Goal: Task Accomplishment & Management: Use online tool/utility

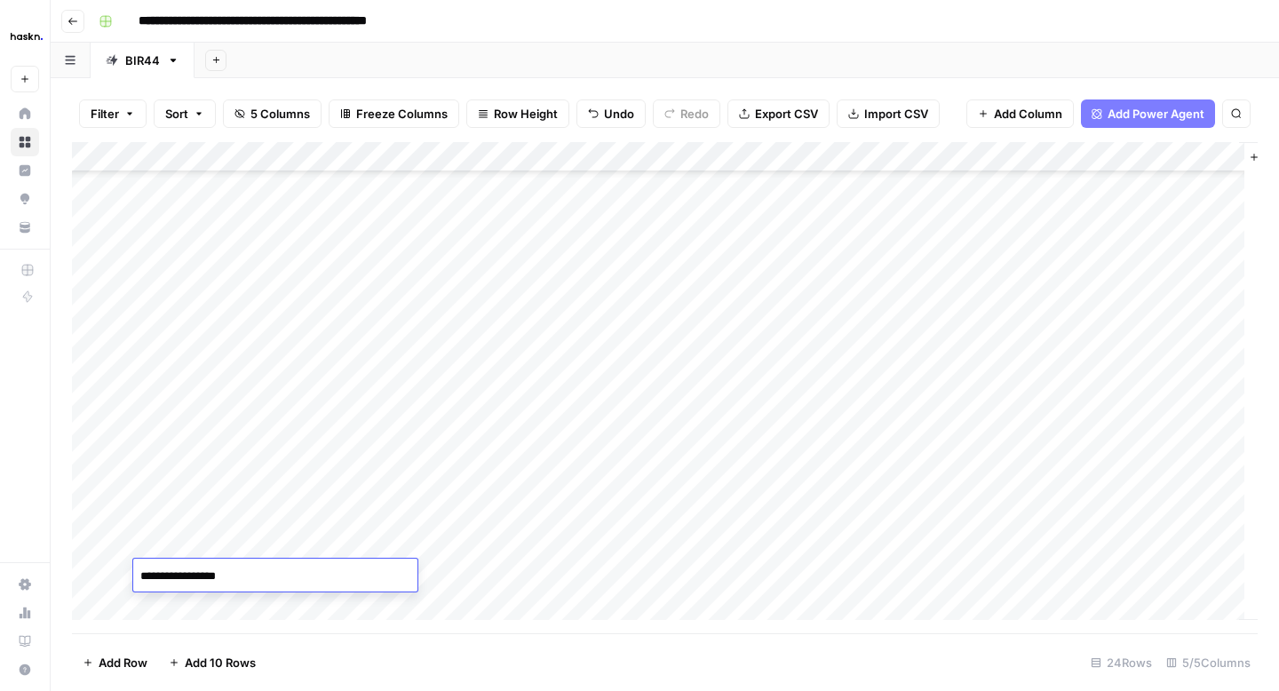
scroll to position [306, 0]
click at [660, 567] on div "Add Column" at bounding box center [665, 387] width 1186 height 491
type textarea "**********"
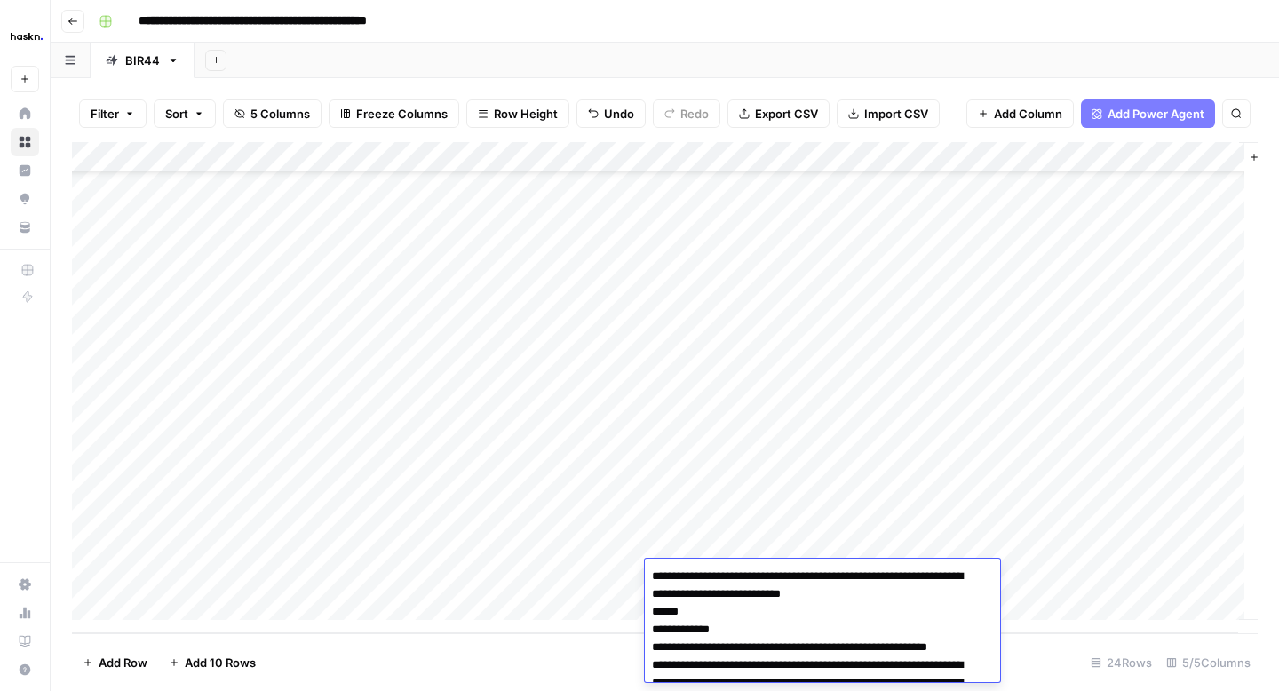
scroll to position [1677, 0]
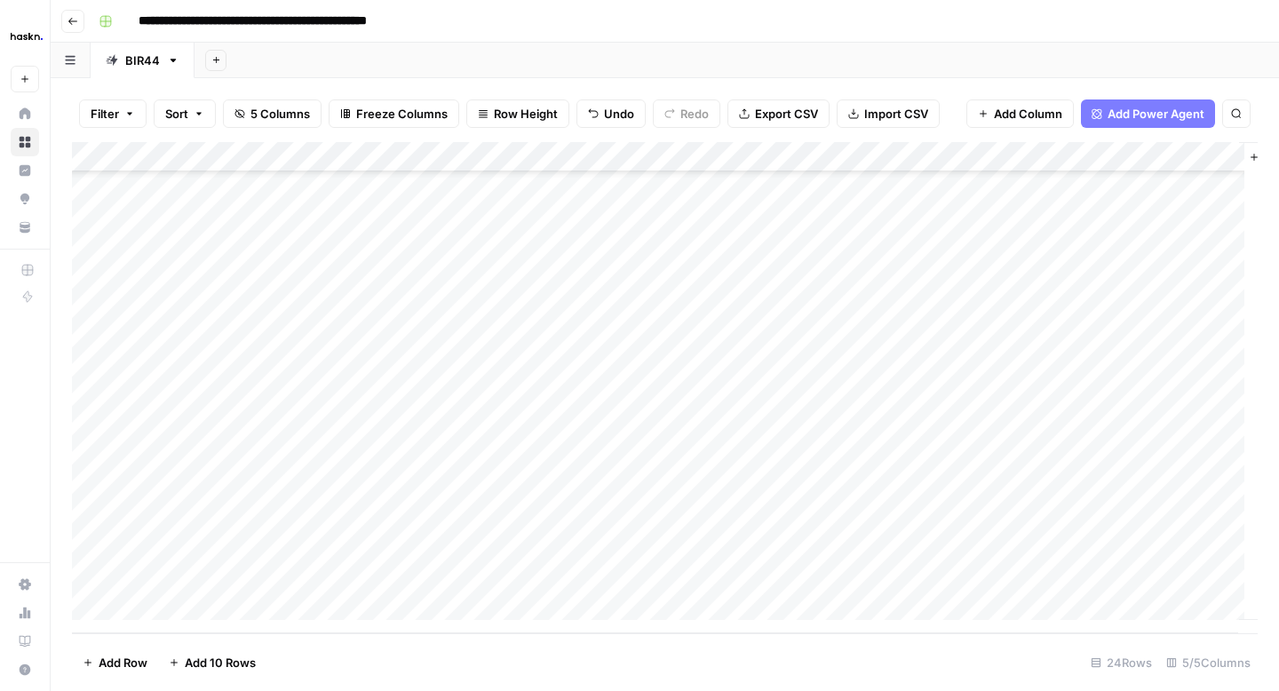
click at [663, 550] on div "Add Column" at bounding box center [665, 387] width 1186 height 491
click at [664, 544] on div "Add Column" at bounding box center [665, 387] width 1186 height 491
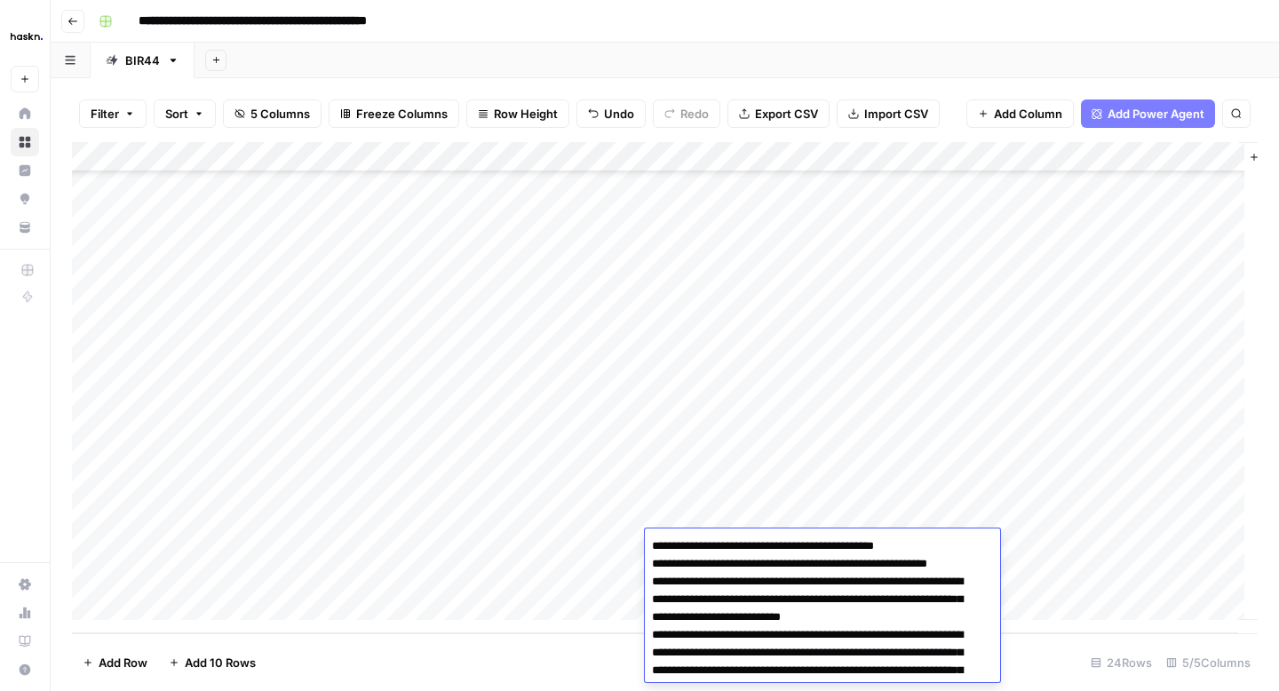
drag, startPoint x: 653, startPoint y: 544, endPoint x: 709, endPoint y: 578, distance: 65.4
click at [599, 597] on div "Add Column" at bounding box center [665, 387] width 1186 height 491
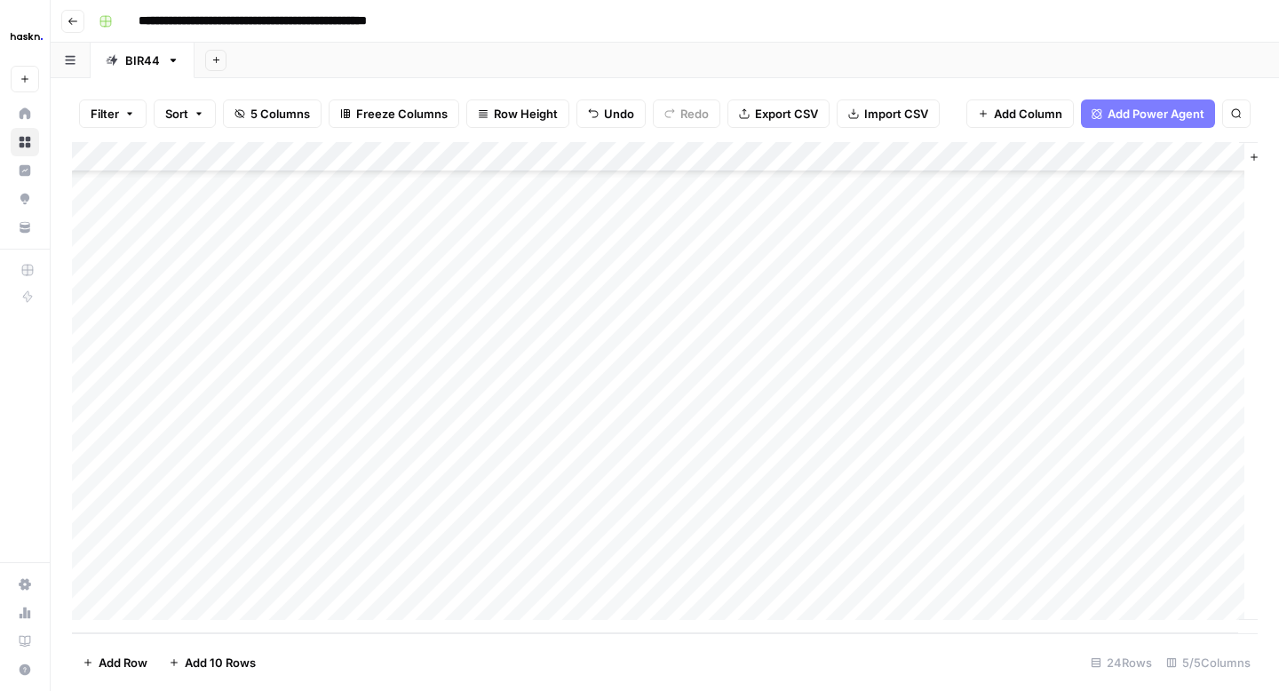
scroll to position [336, 0]
click at [691, 544] on div "Add Column" at bounding box center [665, 387] width 1186 height 491
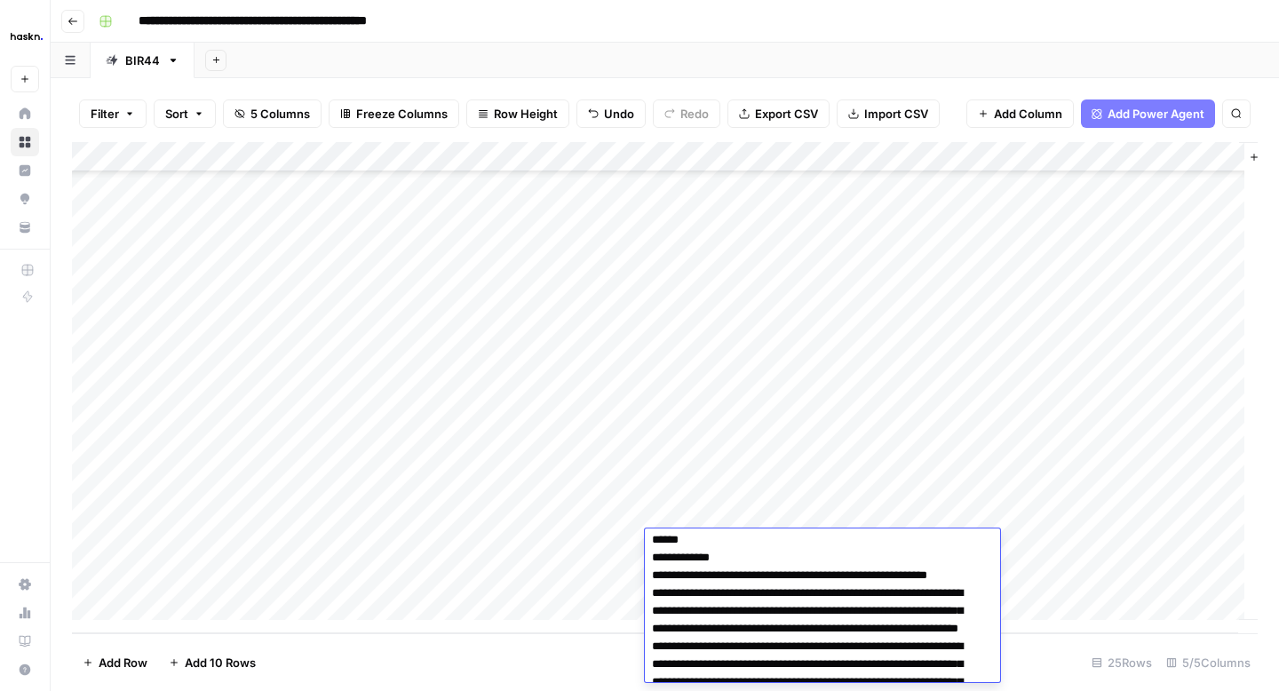
scroll to position [0, 0]
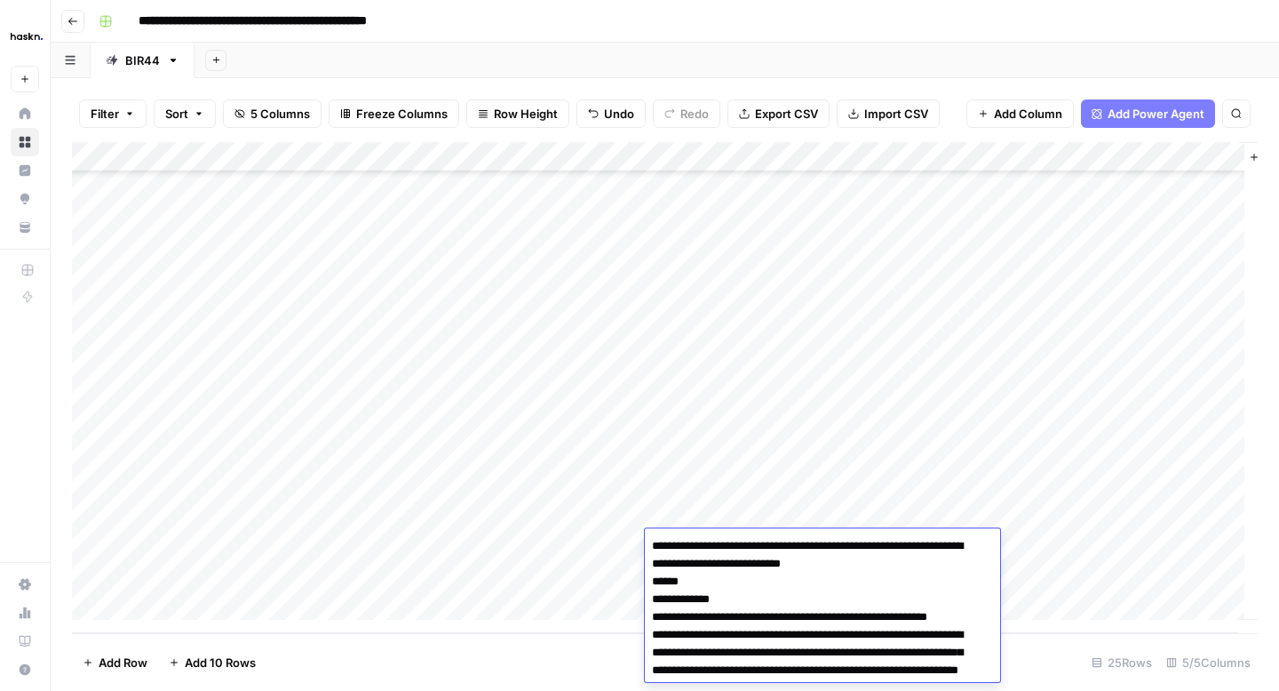
drag, startPoint x: 714, startPoint y: 632, endPoint x: 643, endPoint y: 547, distance: 111.0
click at [643, 547] on body "**********" at bounding box center [639, 345] width 1279 height 691
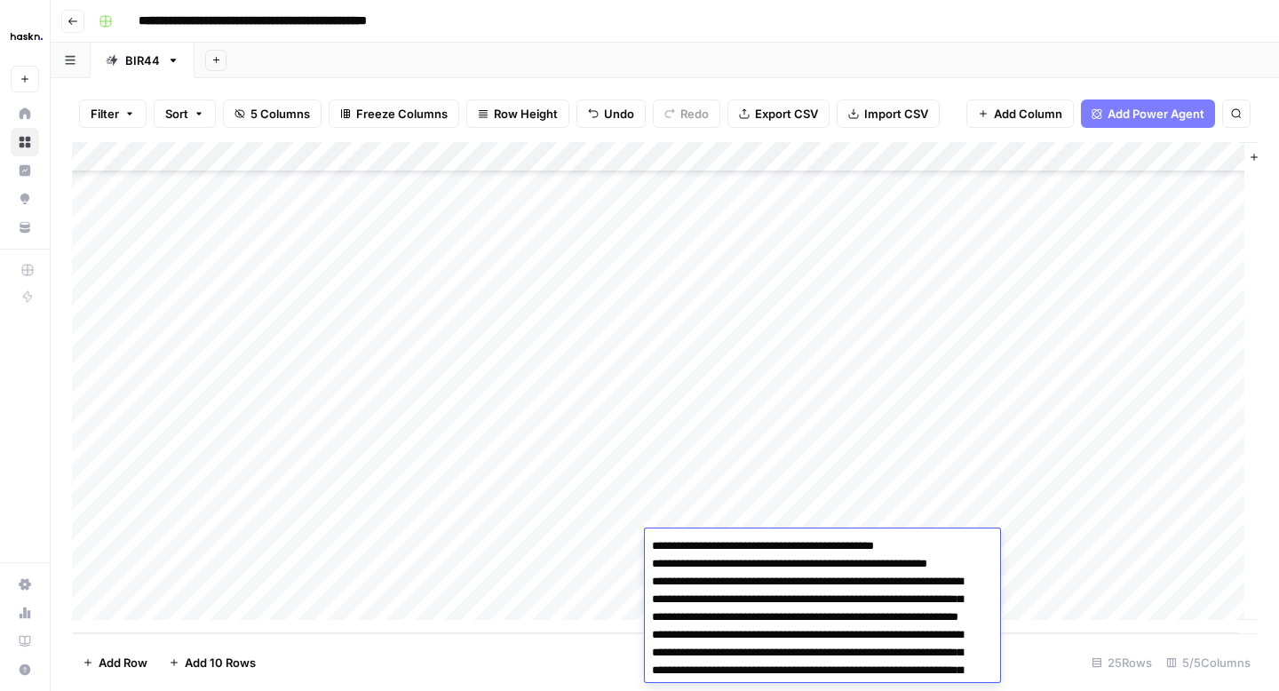
drag, startPoint x: 920, startPoint y: 547, endPoint x: 795, endPoint y: 551, distance: 125.3
paste textarea "**********"
drag, startPoint x: 795, startPoint y: 545, endPoint x: 737, endPoint y: 546, distance: 57.7
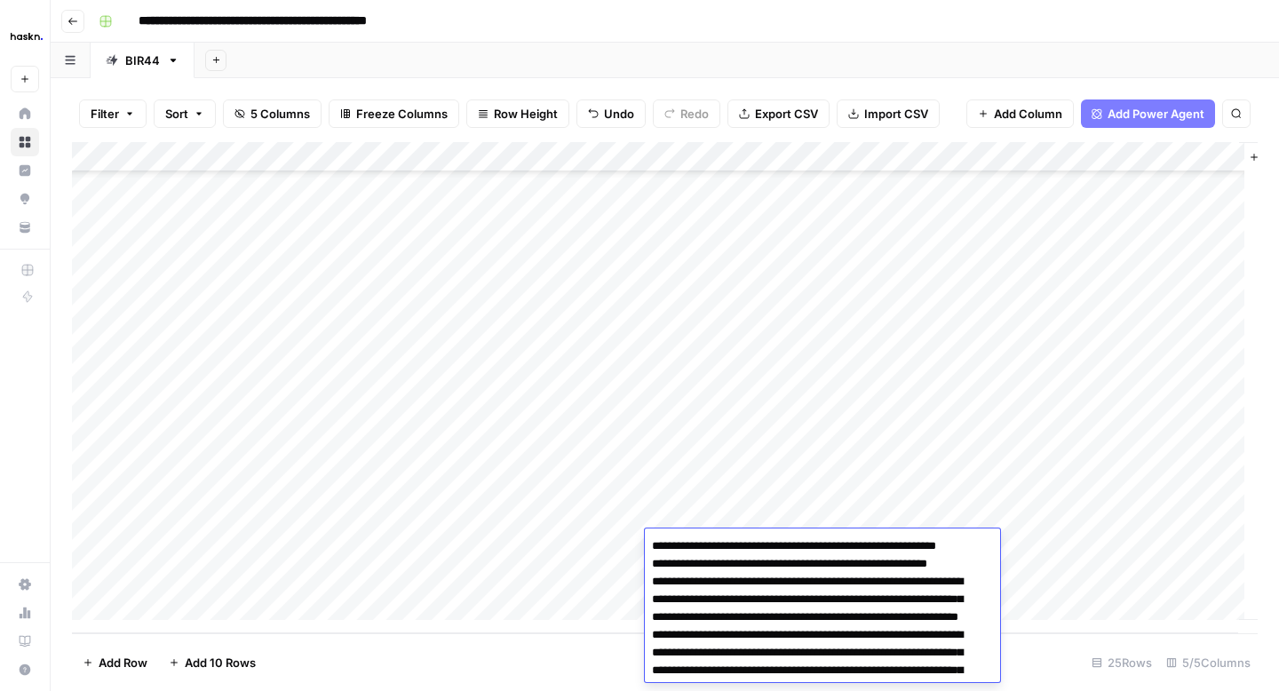
type textarea "**********"
click at [564, 566] on div "Add Column" at bounding box center [665, 387] width 1186 height 491
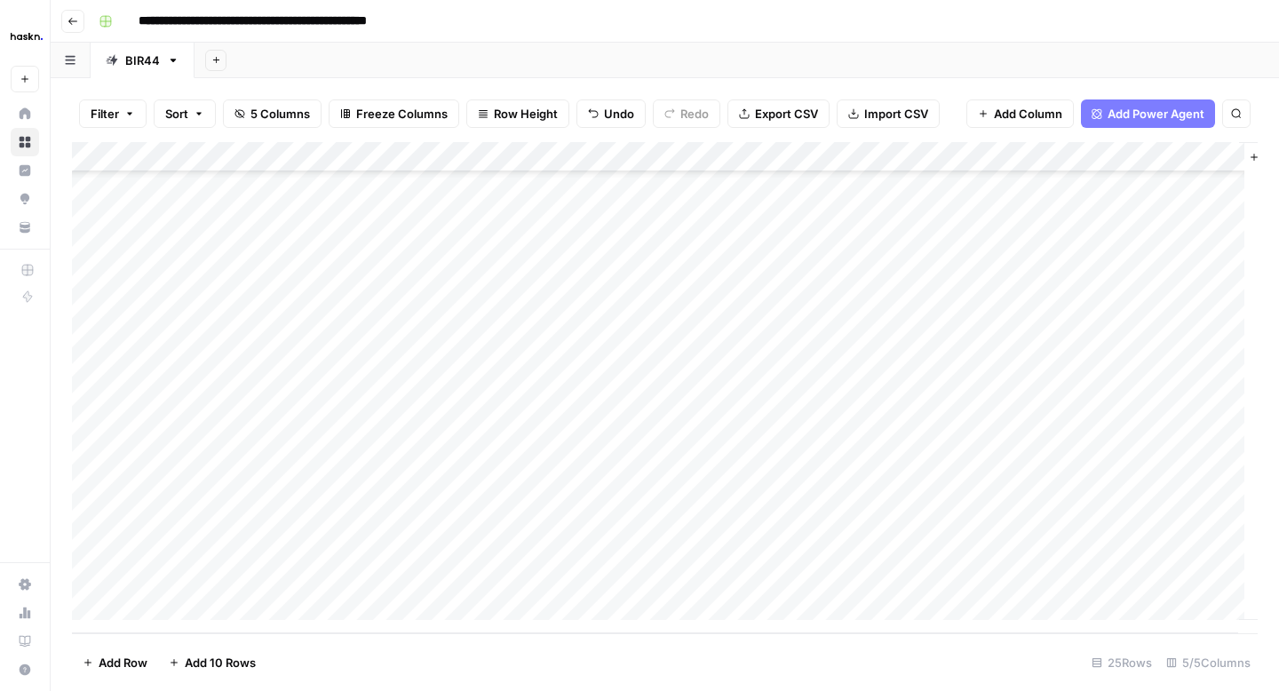
click at [556, 551] on div "Add Column" at bounding box center [665, 387] width 1186 height 491
click at [514, 549] on textarea at bounding box center [531, 546] width 284 height 25
paste textarea "**********"
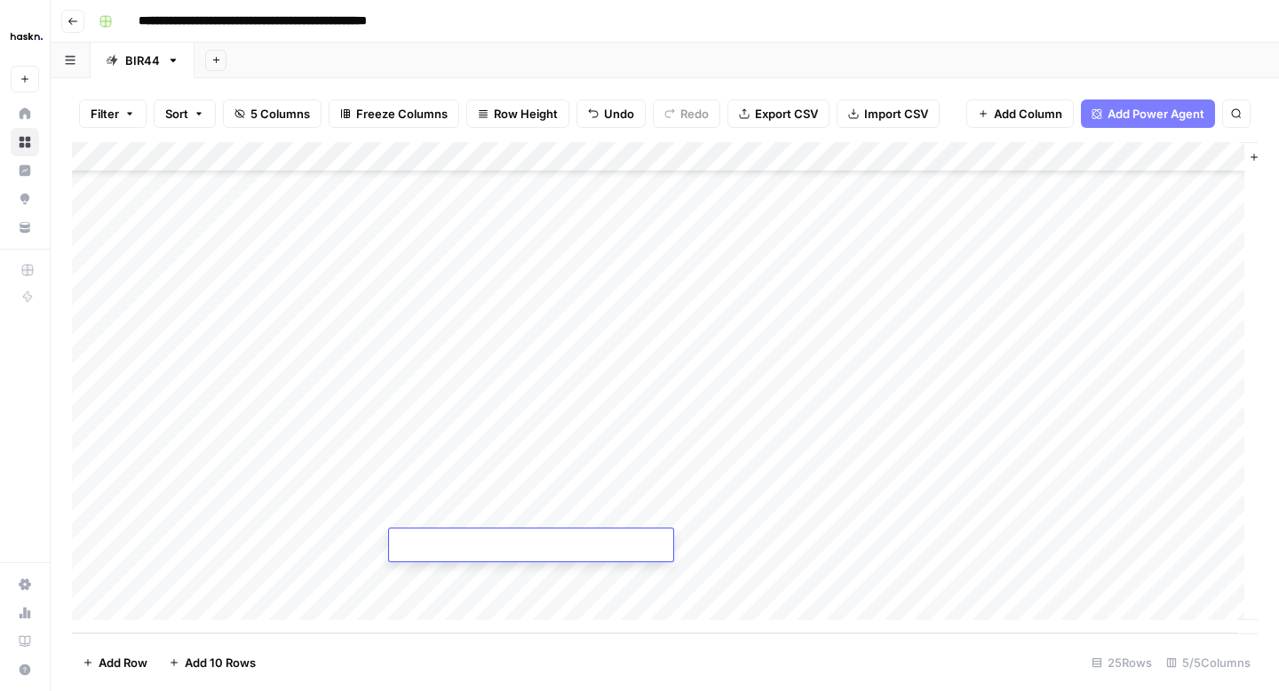
type textarea "**********"
click at [347, 572] on div "Add Column" at bounding box center [665, 387] width 1186 height 491
click at [994, 544] on div "Add Column" at bounding box center [665, 387] width 1186 height 491
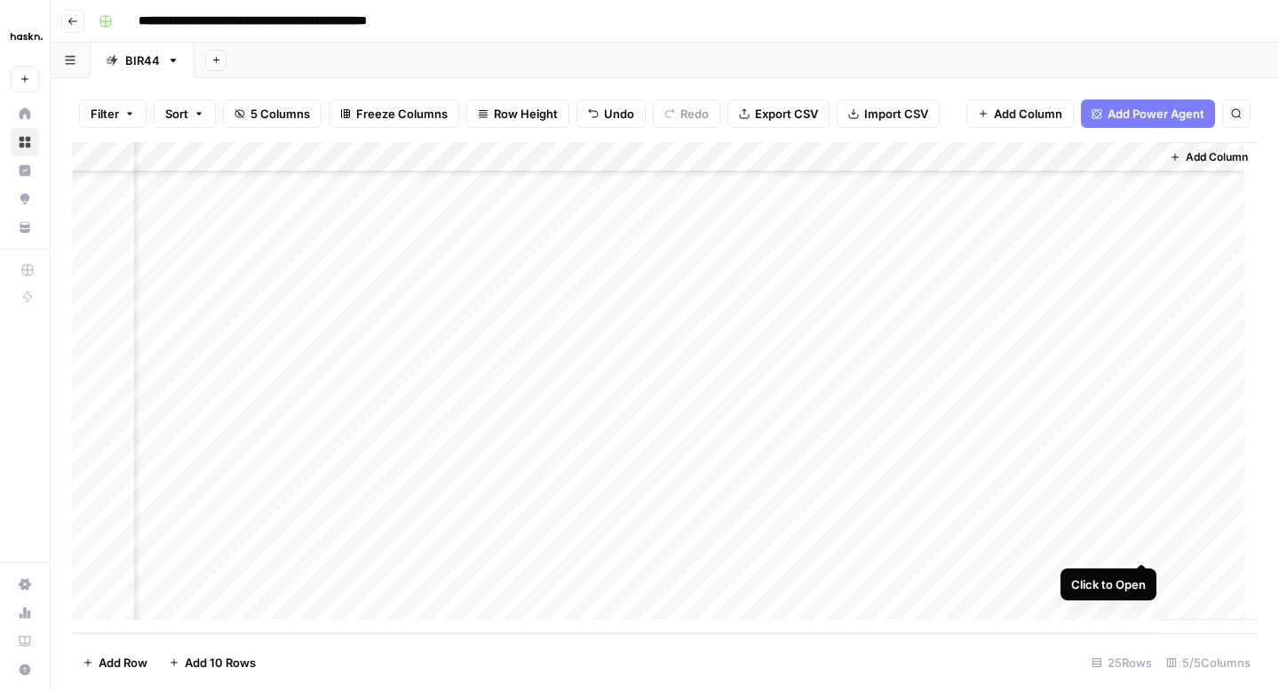
click at [1139, 542] on div "Add Column" at bounding box center [665, 387] width 1186 height 491
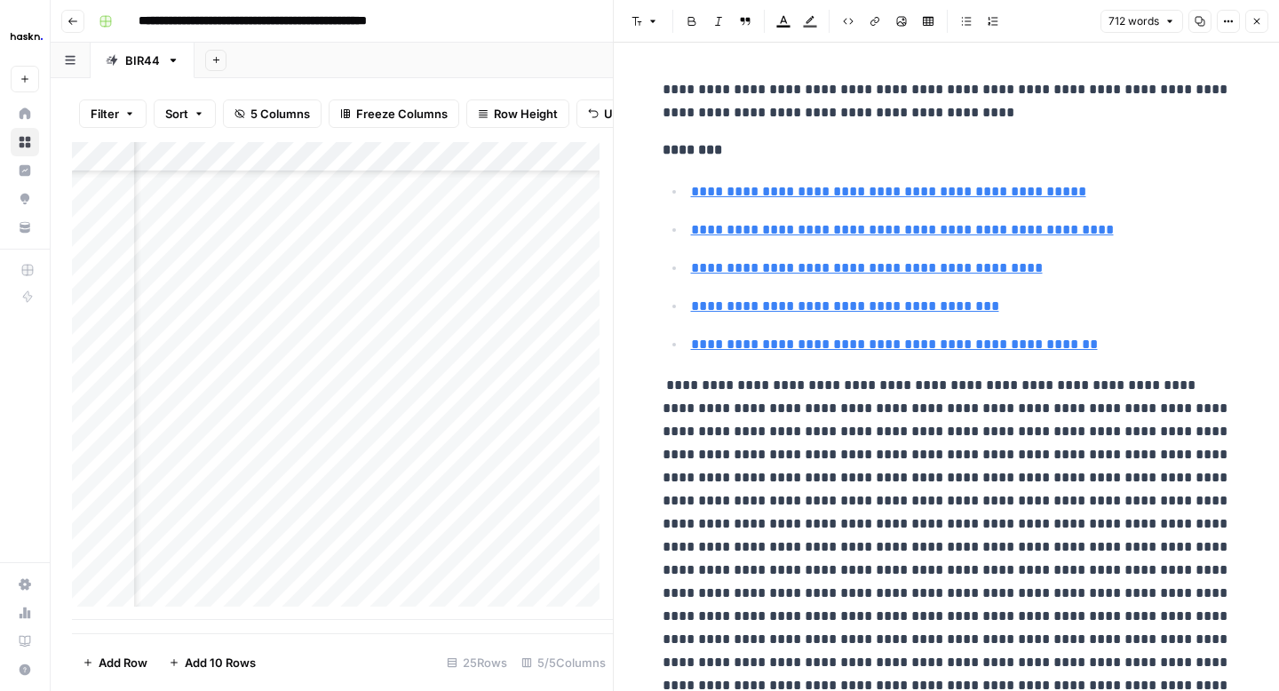
drag, startPoint x: 750, startPoint y: 118, endPoint x: 838, endPoint y: 107, distance: 88.6
click at [832, 107] on p "**********" at bounding box center [947, 101] width 568 height 46
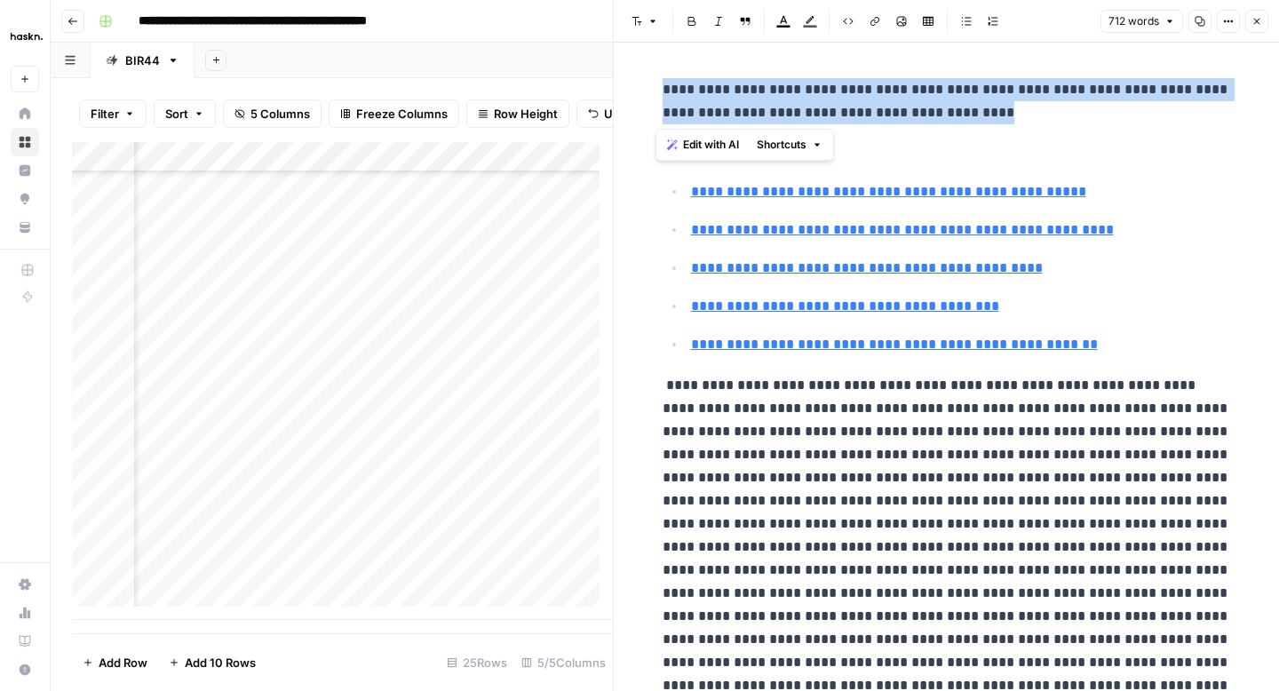
drag, startPoint x: 926, startPoint y: 111, endPoint x: 653, endPoint y: 96, distance: 273.1
drag, startPoint x: 936, startPoint y: 117, endPoint x: 634, endPoint y: 88, distance: 303.4
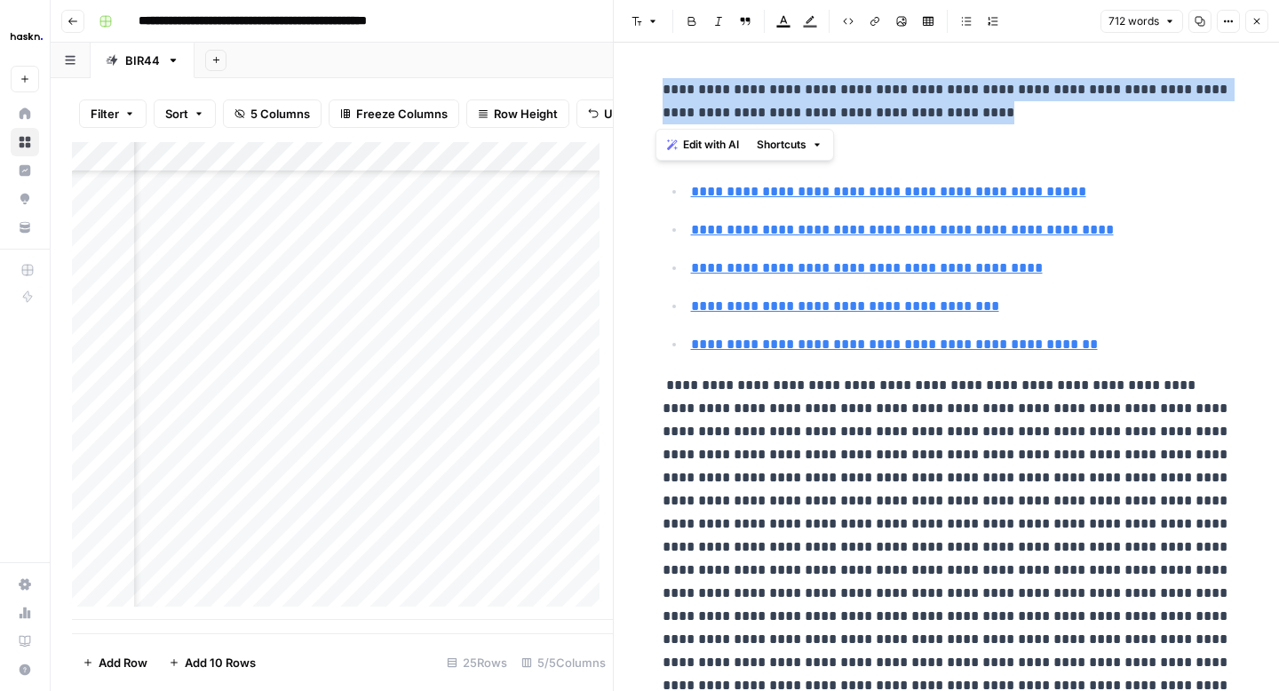
copy p "**********"
type input "#outils-ia-generative"
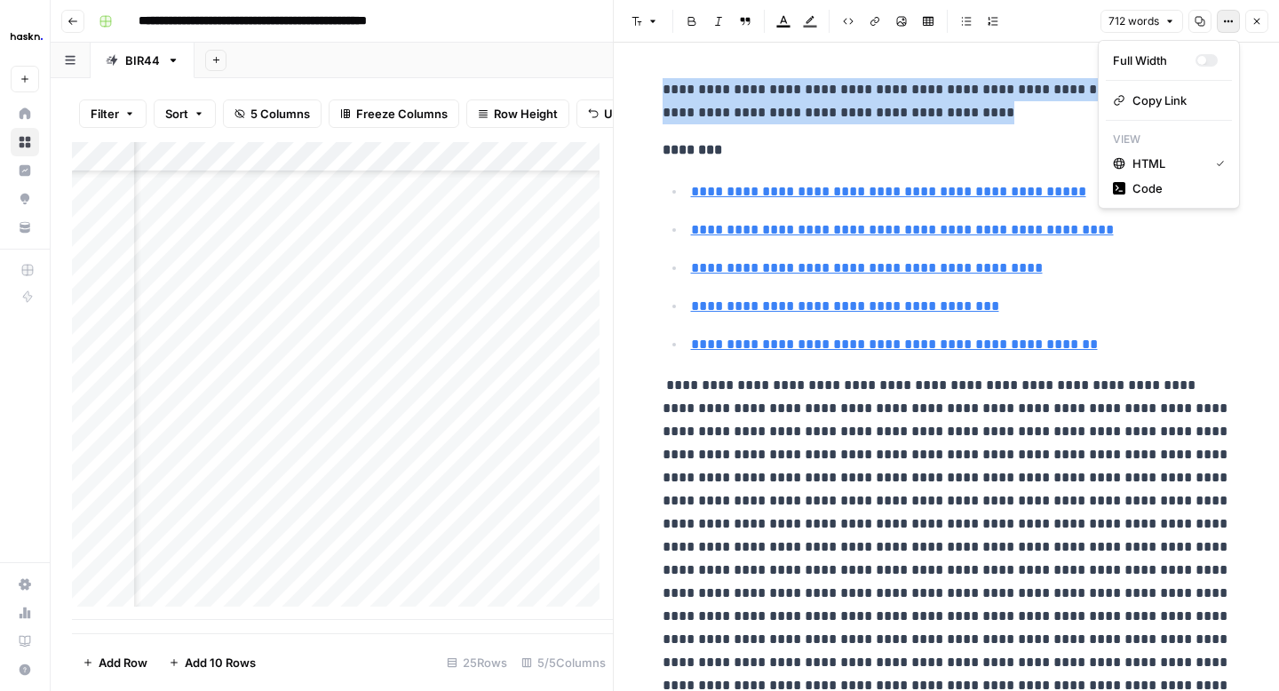
click at [1231, 25] on icon "button" at bounding box center [1228, 21] width 11 height 11
click at [1172, 195] on span "Code" at bounding box center [1175, 188] width 85 height 18
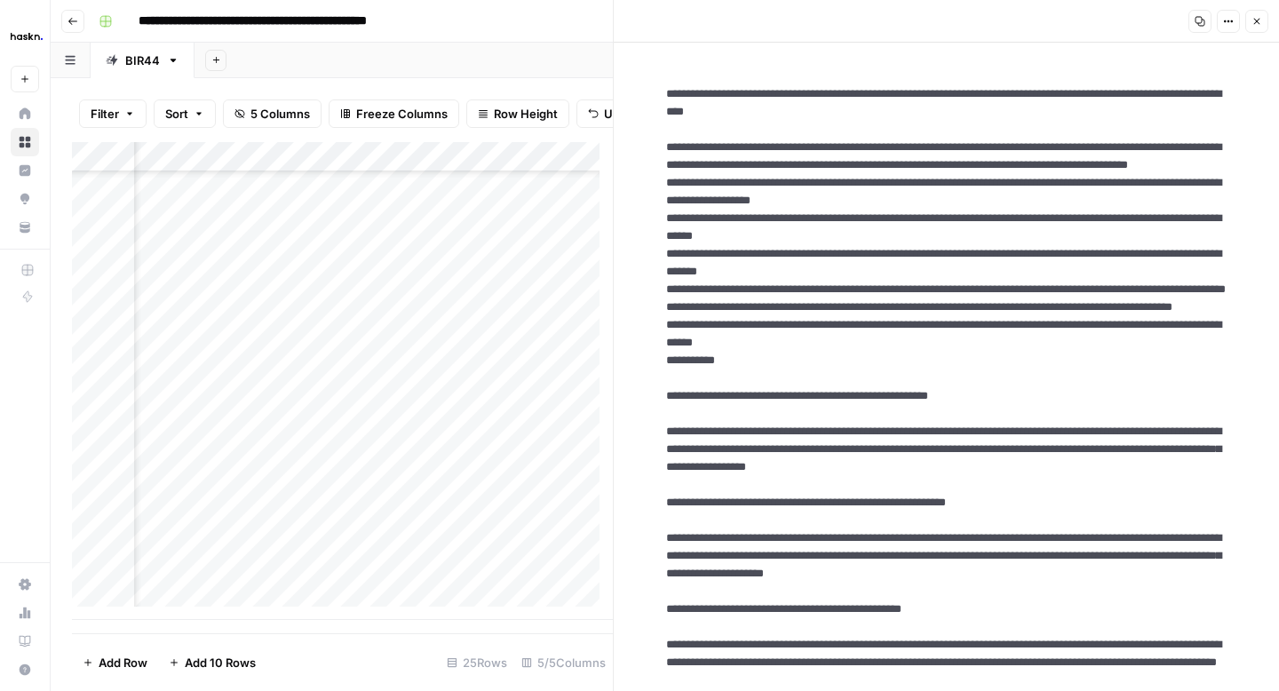
drag, startPoint x: 782, startPoint y: 415, endPoint x: 646, endPoint y: 155, distance: 293.6
drag, startPoint x: 1025, startPoint y: 253, endPoint x: 651, endPoint y: 241, distance: 374.2
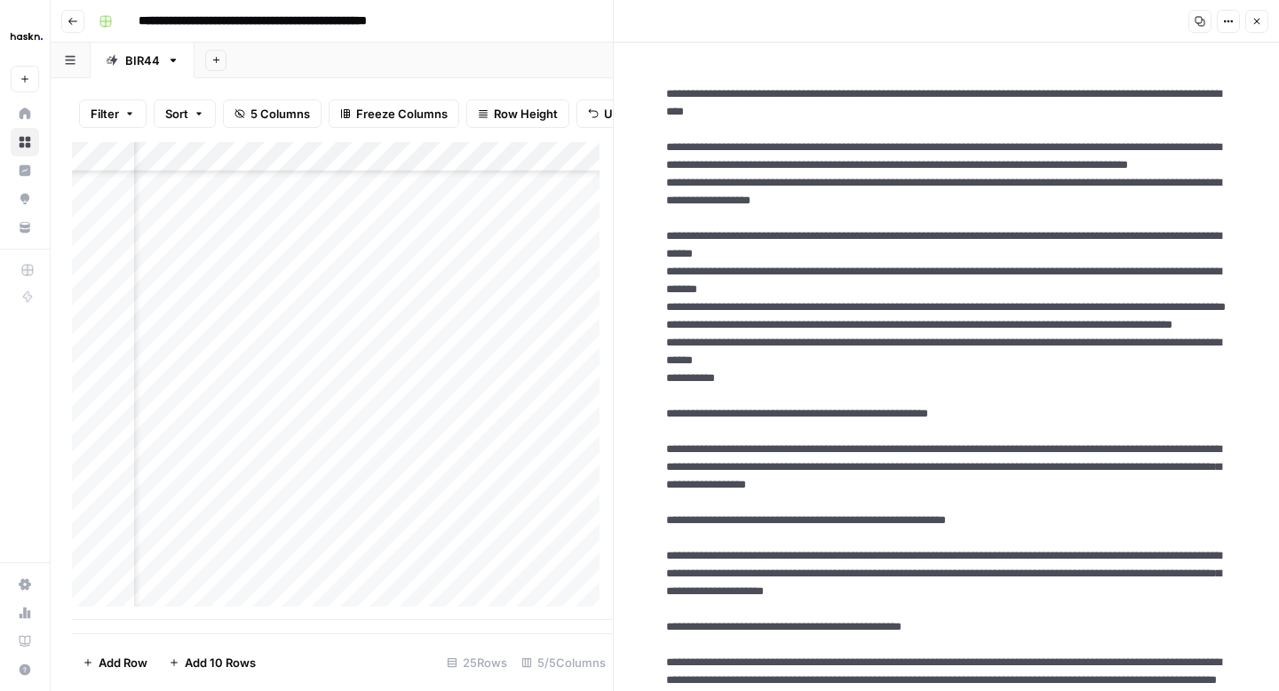
paste textarea "**********"
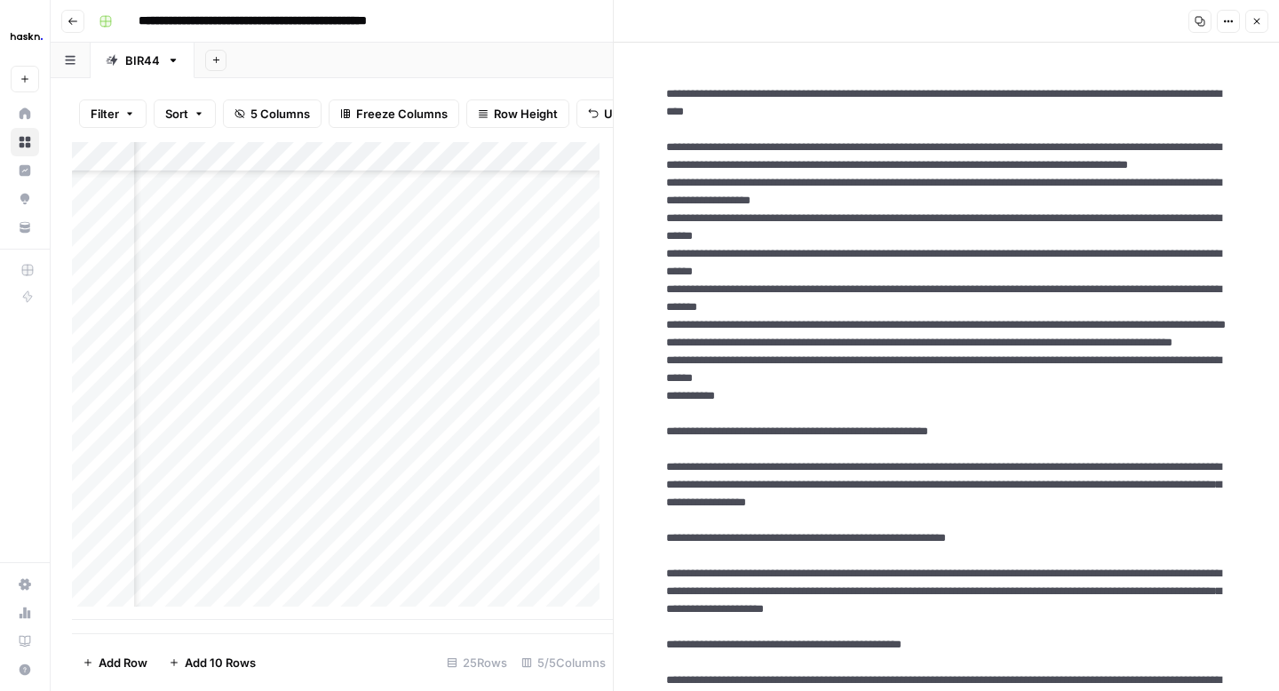
drag, startPoint x: 894, startPoint y: 237, endPoint x: 758, endPoint y: 243, distance: 136.0
drag, startPoint x: 847, startPoint y: 238, endPoint x: 779, endPoint y: 241, distance: 67.6
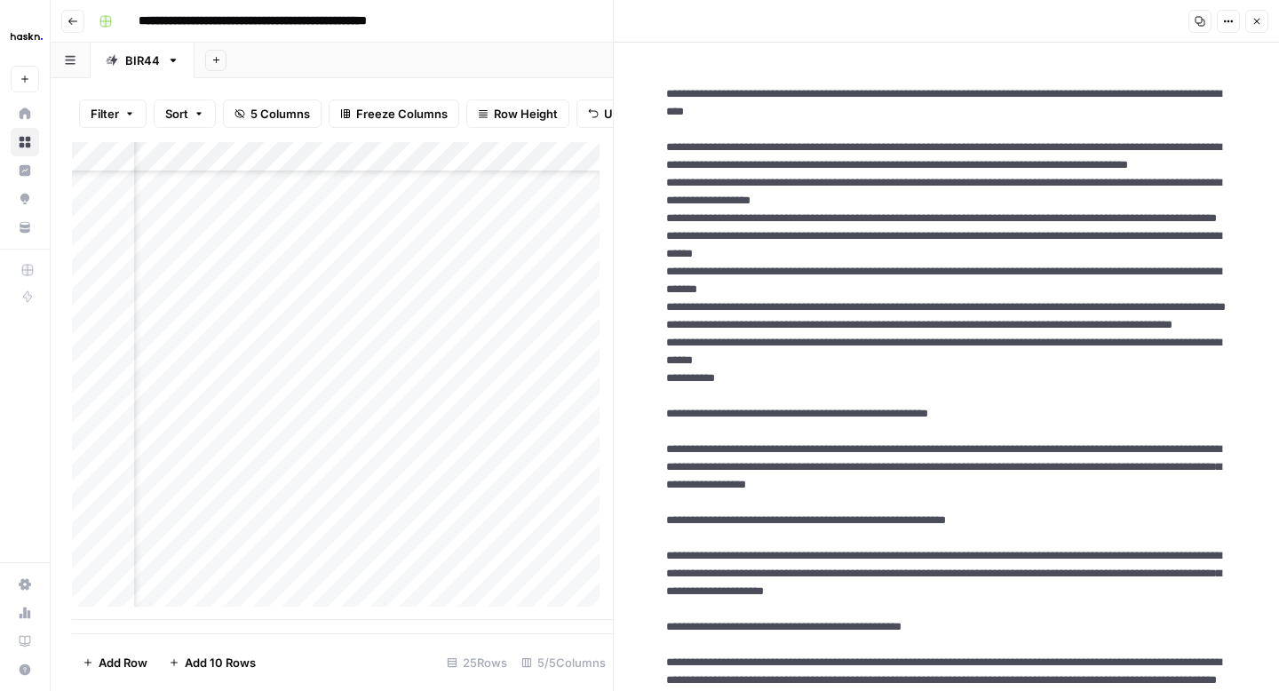
drag, startPoint x: 1085, startPoint y: 242, endPoint x: 921, endPoint y: 262, distance: 164.6
paste textarea "**********"
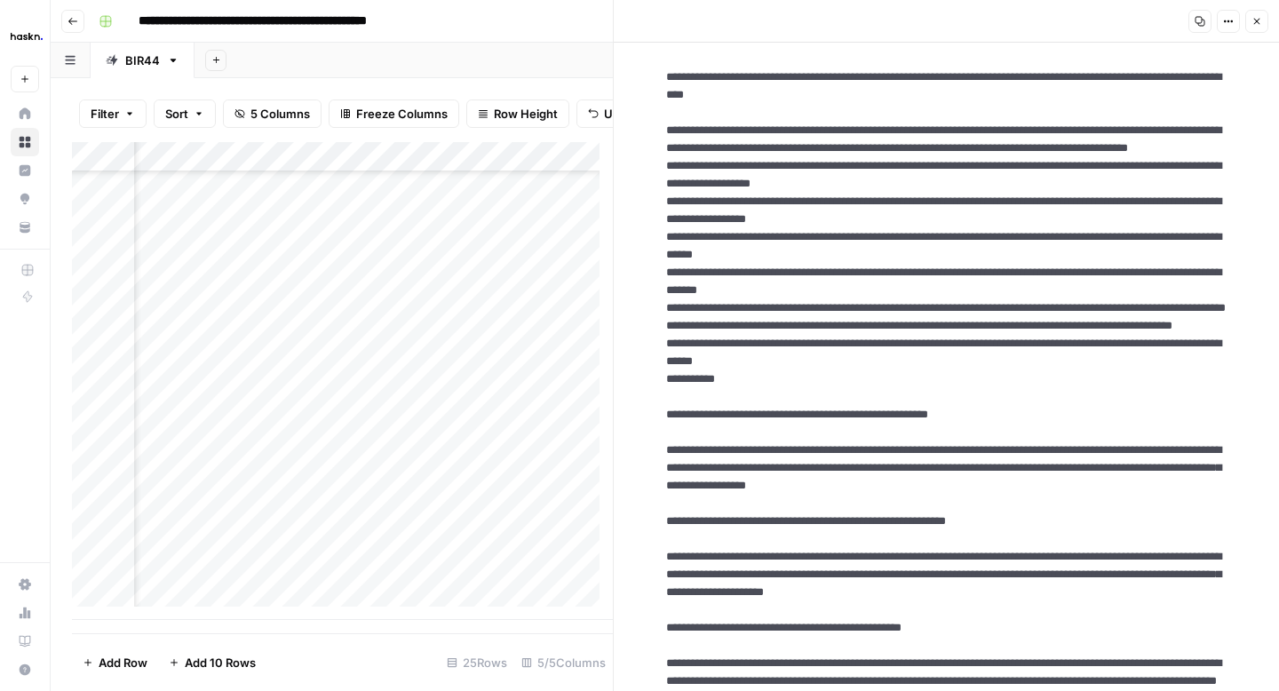
scroll to position [18, 0]
drag, startPoint x: 787, startPoint y: 444, endPoint x: 655, endPoint y: 133, distance: 337.9
type textarea "**********"
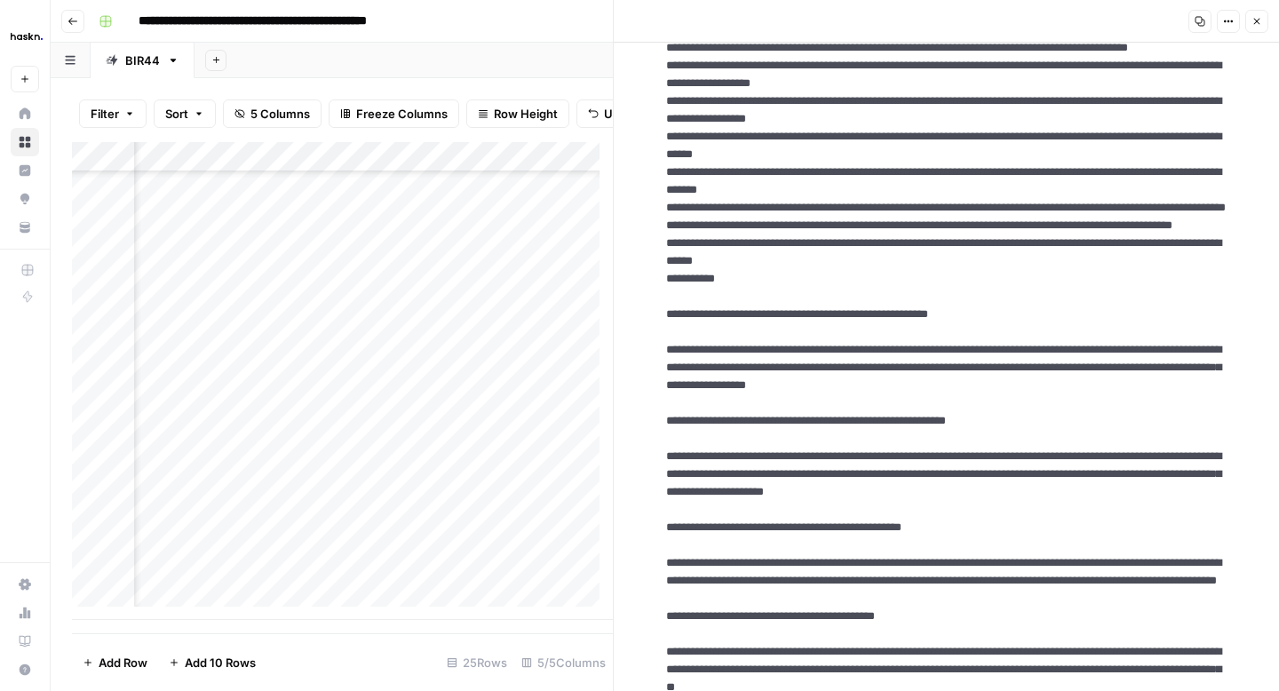
scroll to position [119, 0]
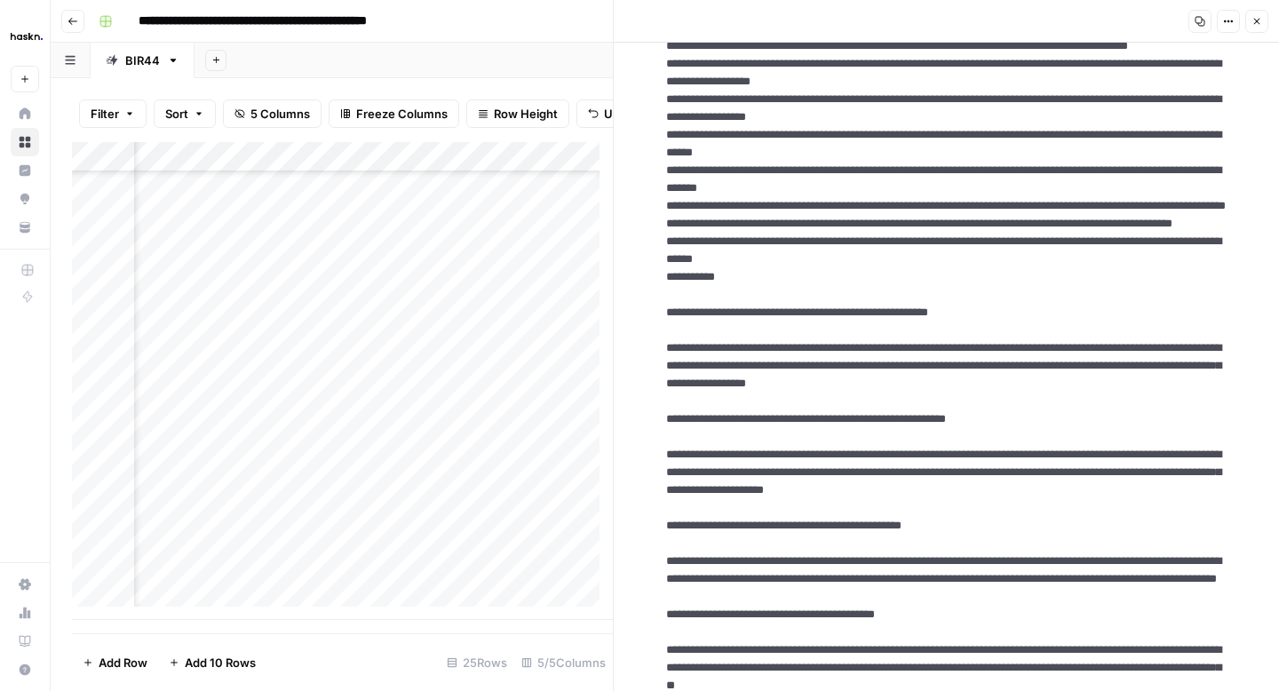
drag, startPoint x: 974, startPoint y: 461, endPoint x: 655, endPoint y: 403, distance: 324.1
drag, startPoint x: 930, startPoint y: 455, endPoint x: 650, endPoint y: 415, distance: 282.6
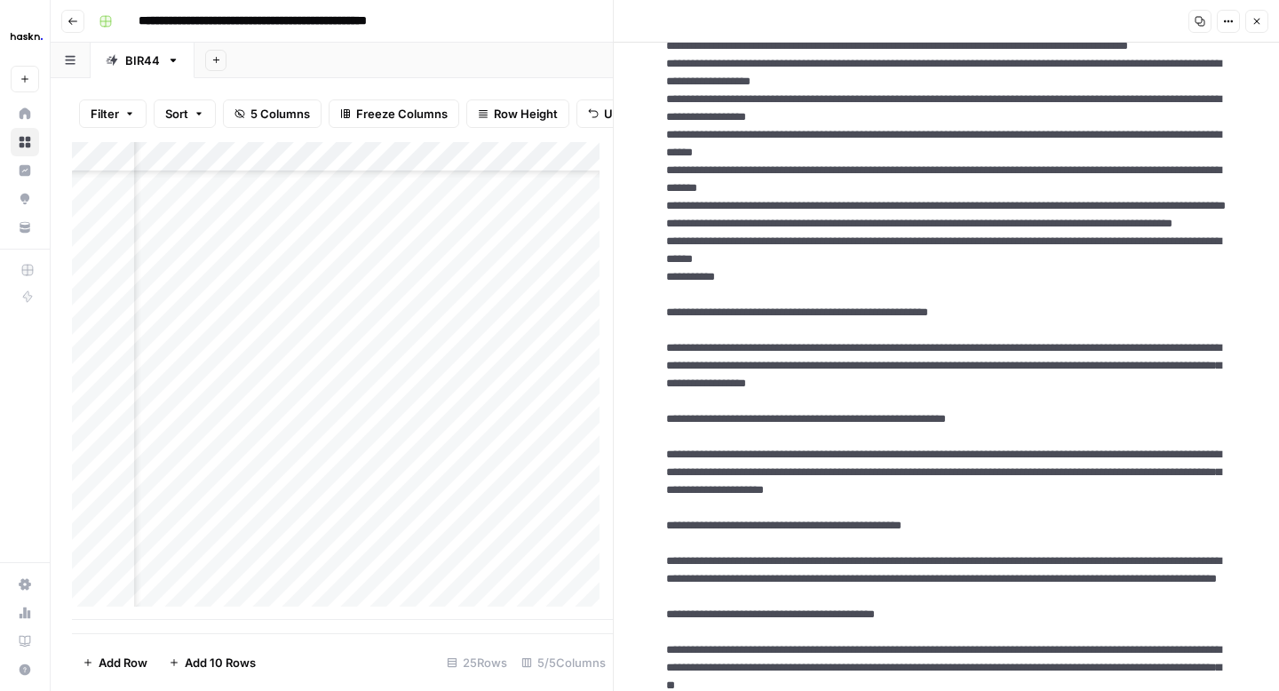
drag, startPoint x: 684, startPoint y: 403, endPoint x: 981, endPoint y: 445, distance: 299.6
drag, startPoint x: 994, startPoint y: 465, endPoint x: 656, endPoint y: 401, distance: 343.5
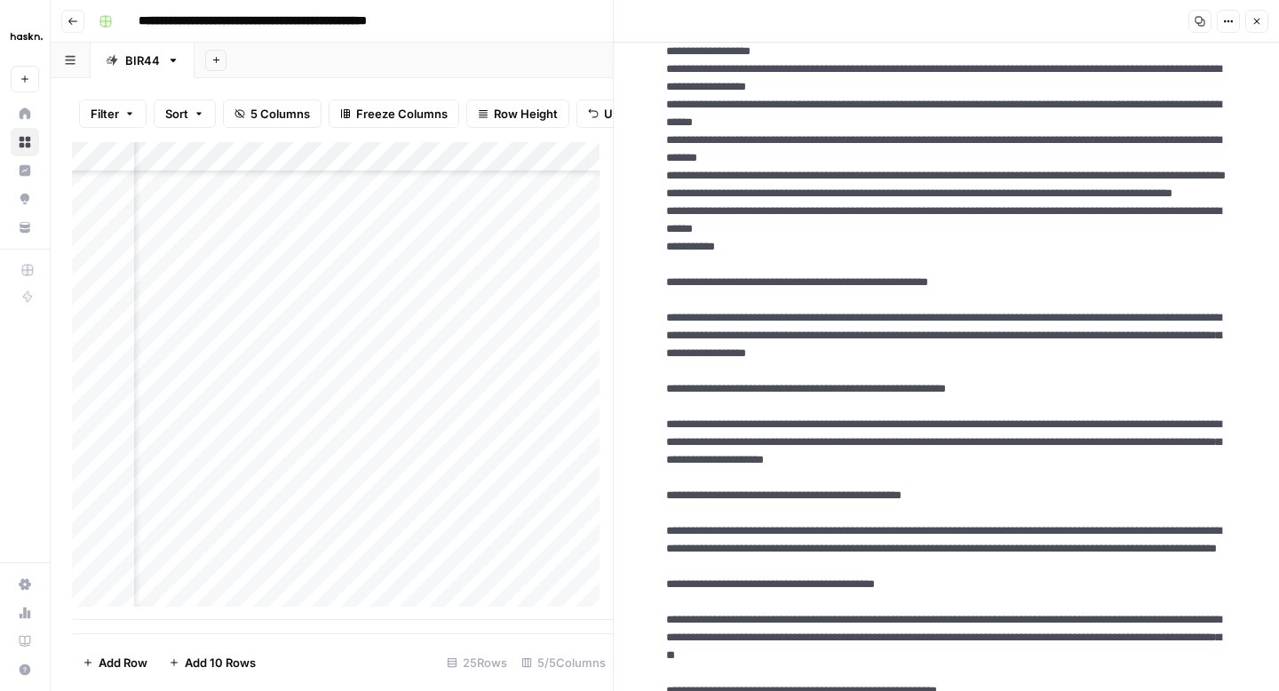
scroll to position [150, 0]
drag, startPoint x: 894, startPoint y: 552, endPoint x: 662, endPoint y: 500, distance: 237.7
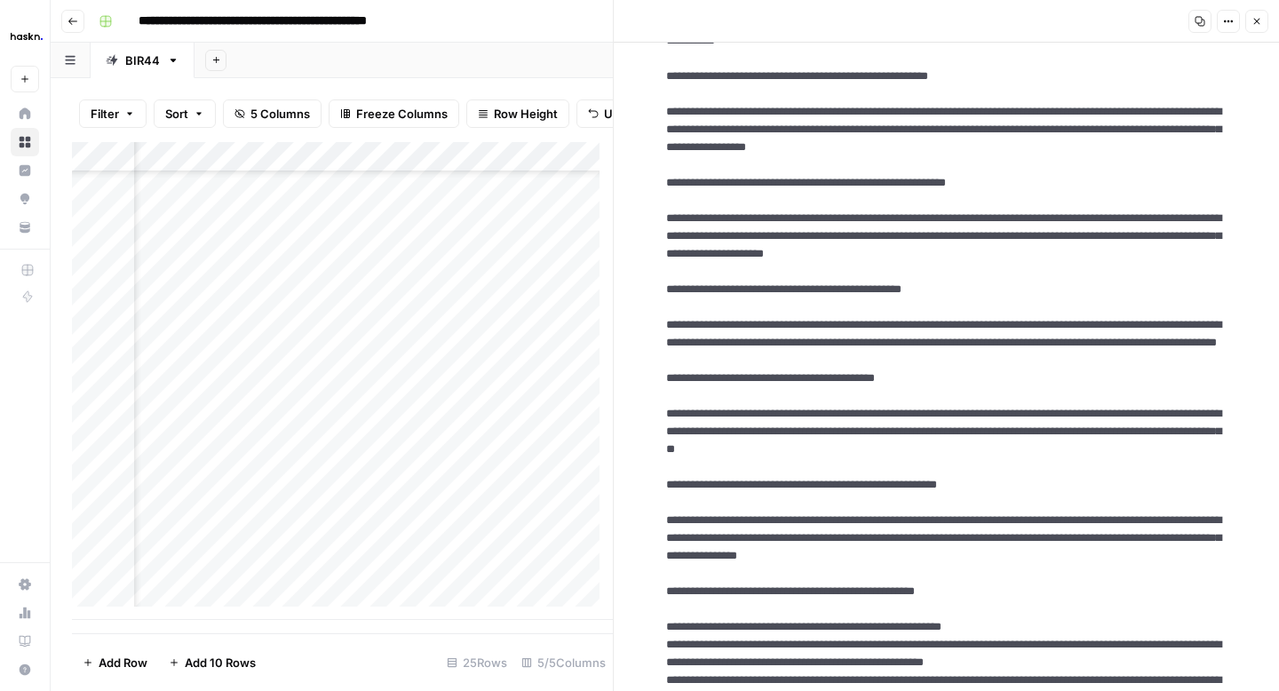
scroll to position [377, 0]
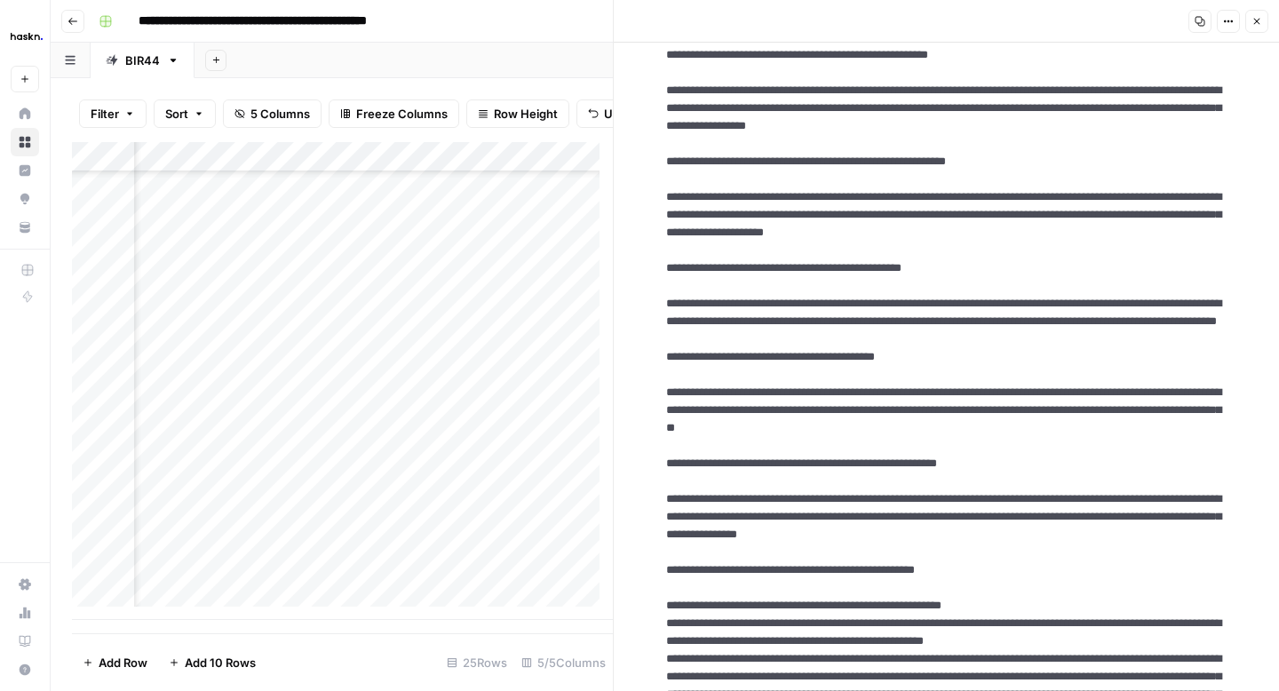
drag, startPoint x: 862, startPoint y: 460, endPoint x: 664, endPoint y: 401, distance: 206.0
drag, startPoint x: 900, startPoint y: 446, endPoint x: 657, endPoint y: 393, distance: 248.1
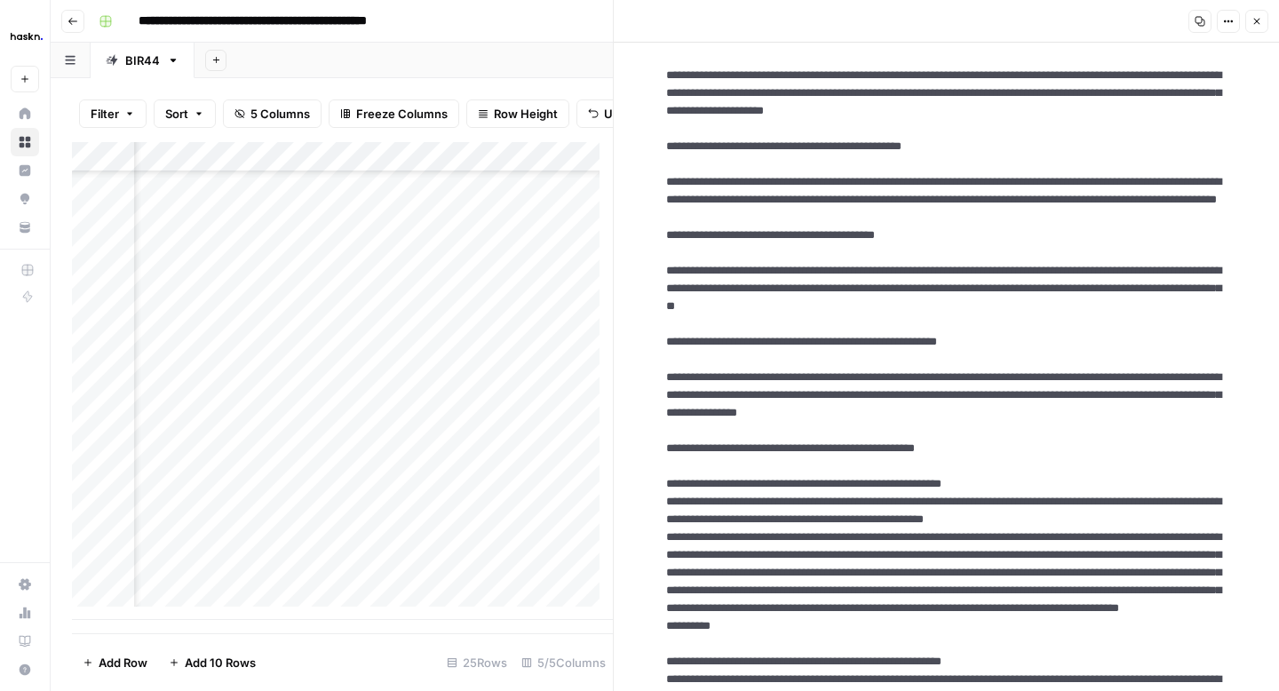
scroll to position [503, 0]
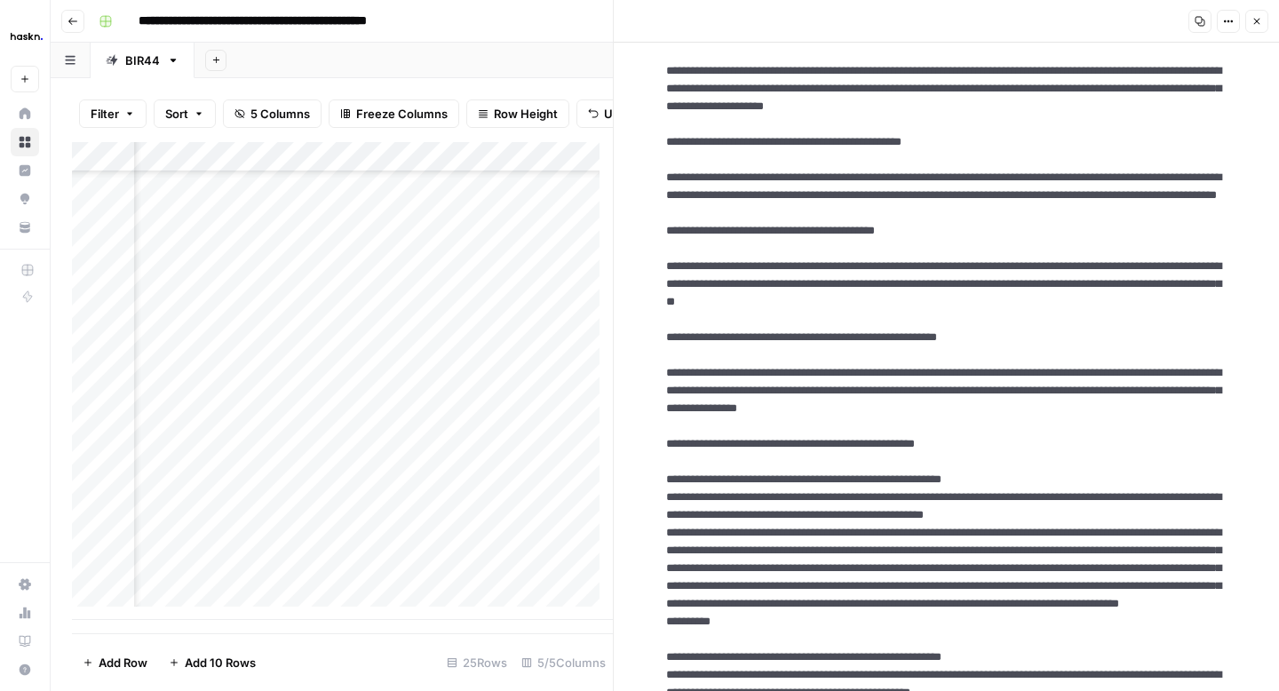
drag, startPoint x: 832, startPoint y: 445, endPoint x: 654, endPoint y: 395, distance: 185.3
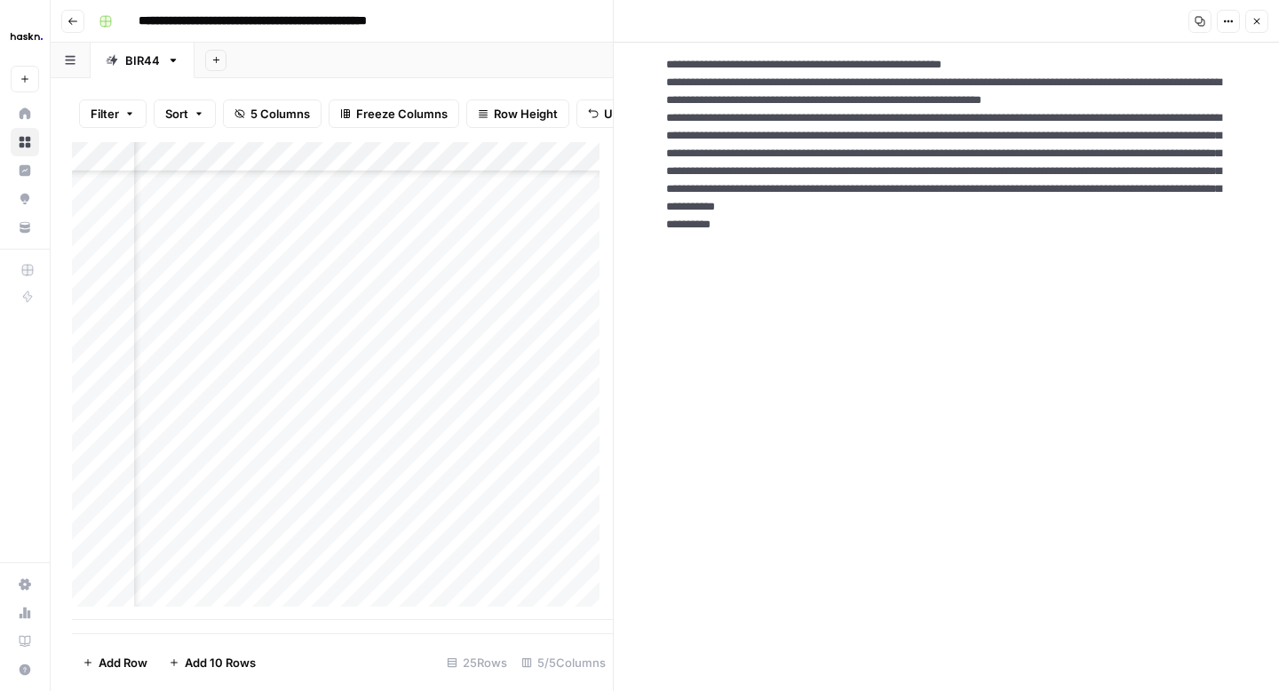
scroll to position [1780, 0]
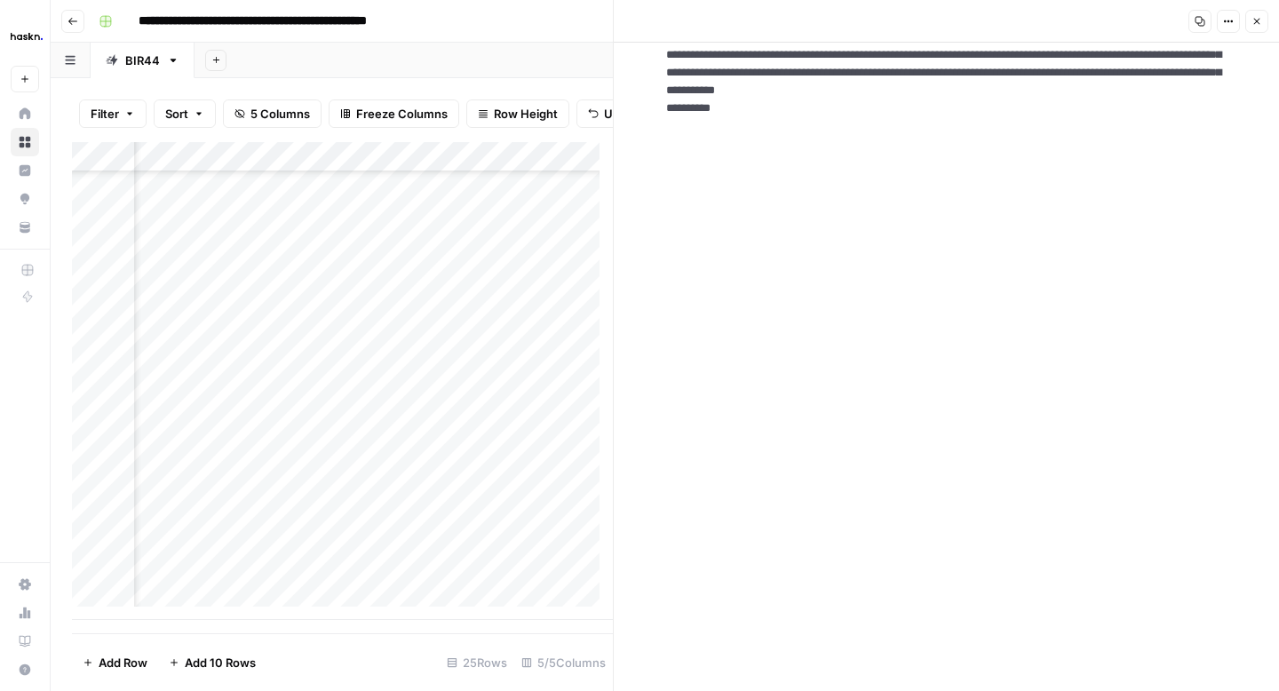
drag, startPoint x: 656, startPoint y: 217, endPoint x: 867, endPoint y: 604, distance: 441.2
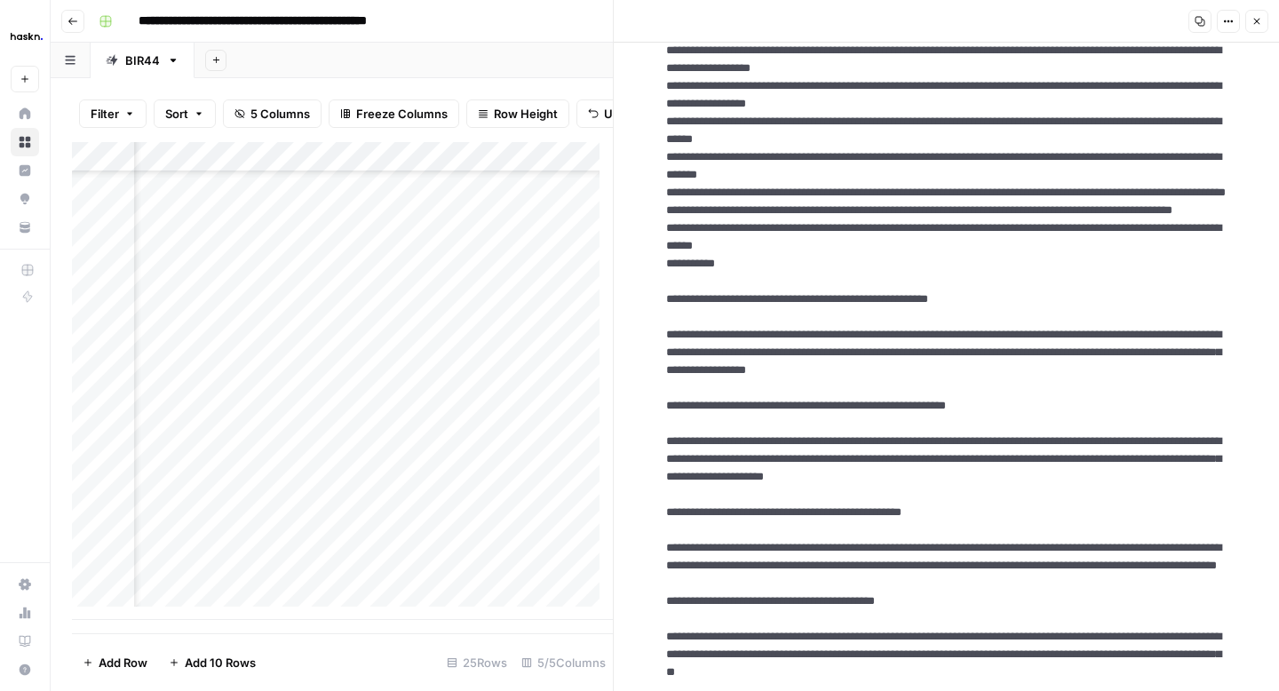
scroll to position [135, 0]
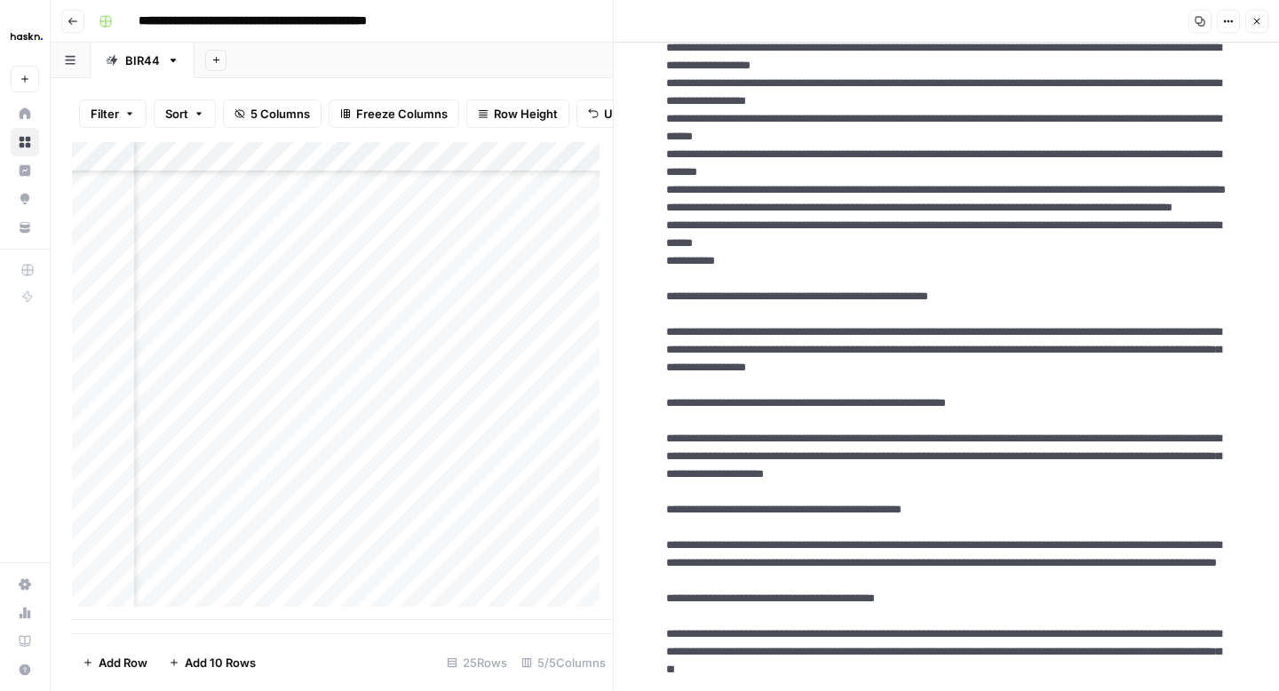
click at [1248, 19] on button "Close" at bounding box center [1256, 21] width 23 height 23
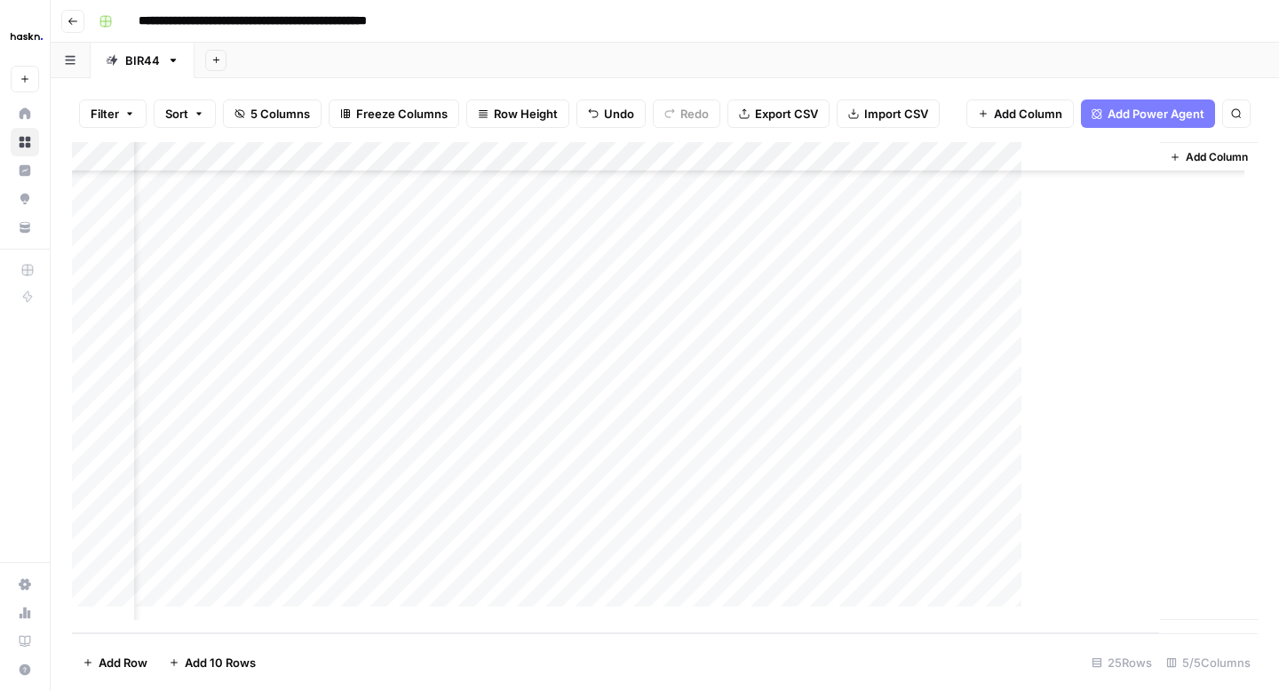
scroll to position [336, 72]
click at [1143, 543] on div "Add Column" at bounding box center [665, 387] width 1186 height 491
click at [990, 545] on div "Add Column" at bounding box center [665, 387] width 1186 height 491
click at [1153, 545] on div "Add Column" at bounding box center [665, 387] width 1186 height 491
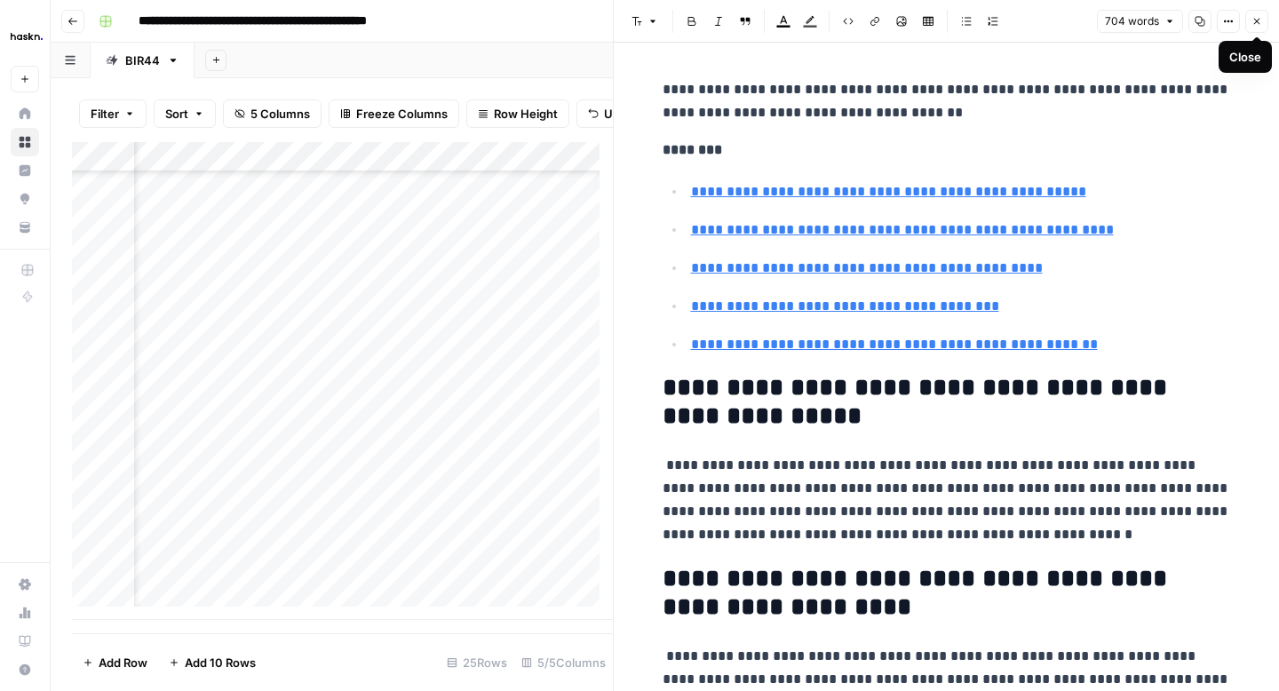
click at [1260, 22] on icon "button" at bounding box center [1257, 21] width 11 height 11
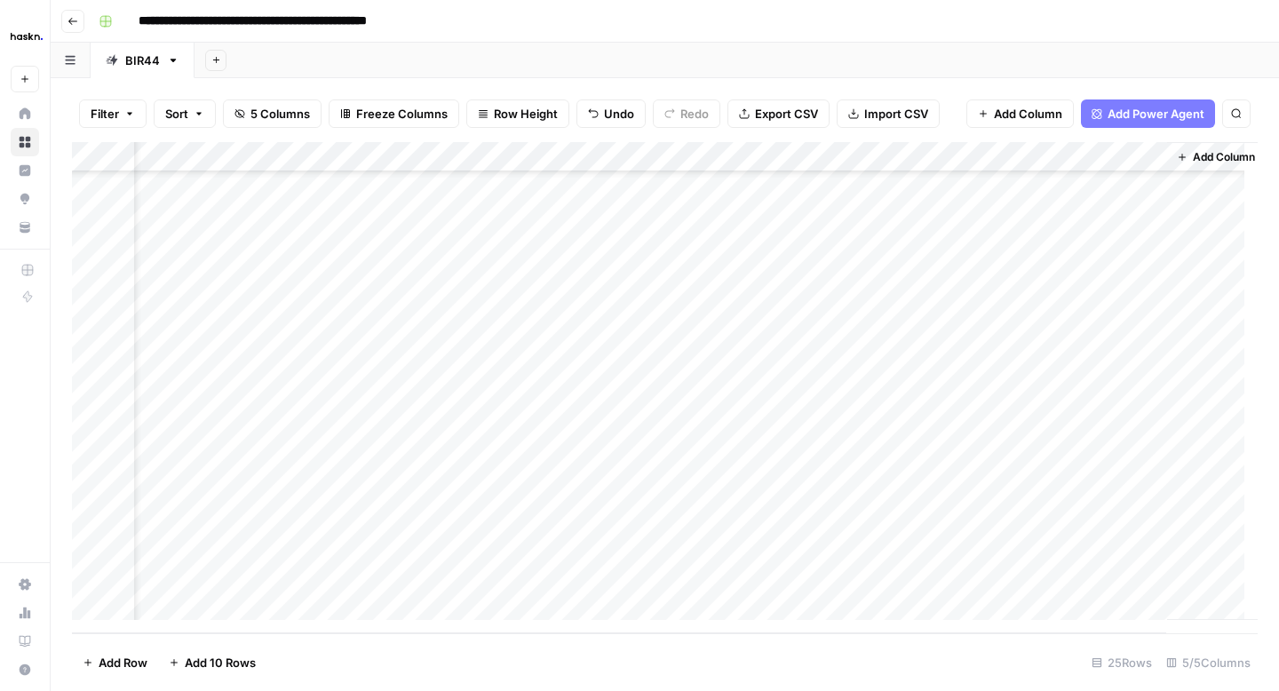
click at [405, 537] on div "Add Column" at bounding box center [665, 387] width 1186 height 491
click at [407, 540] on div "Add Column" at bounding box center [665, 387] width 1186 height 491
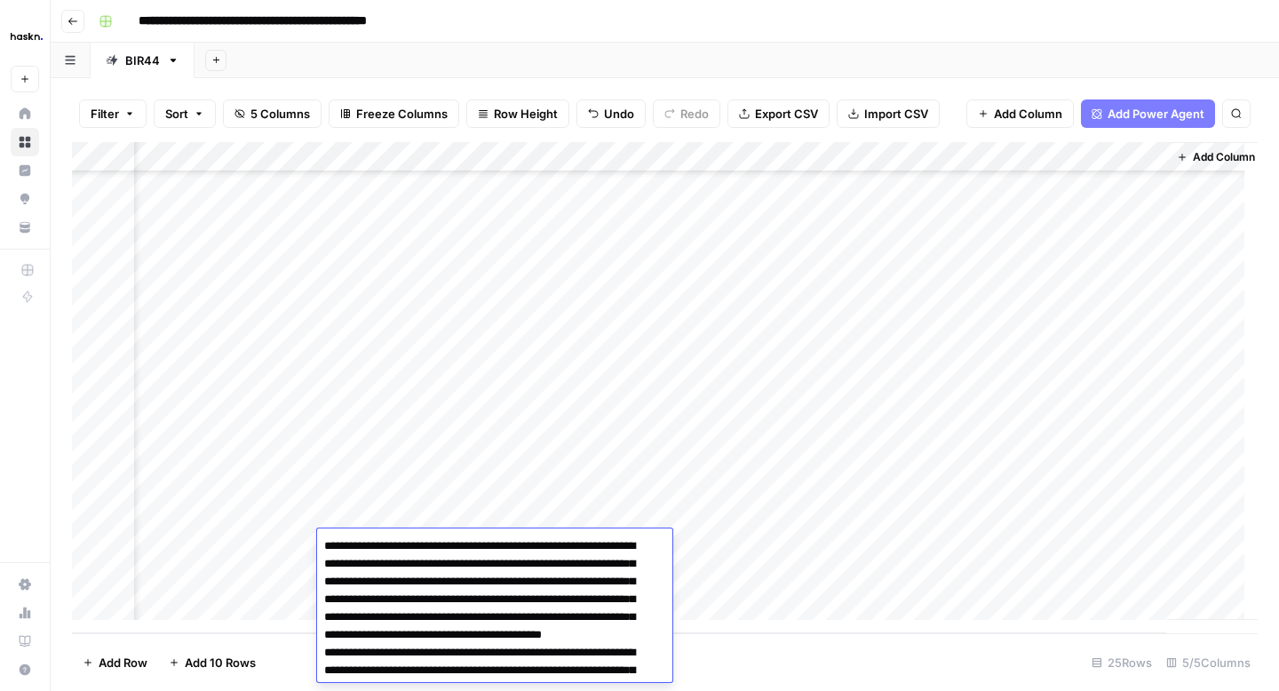
type textarea "**********"
click at [989, 543] on div "Add Column" at bounding box center [665, 387] width 1186 height 491
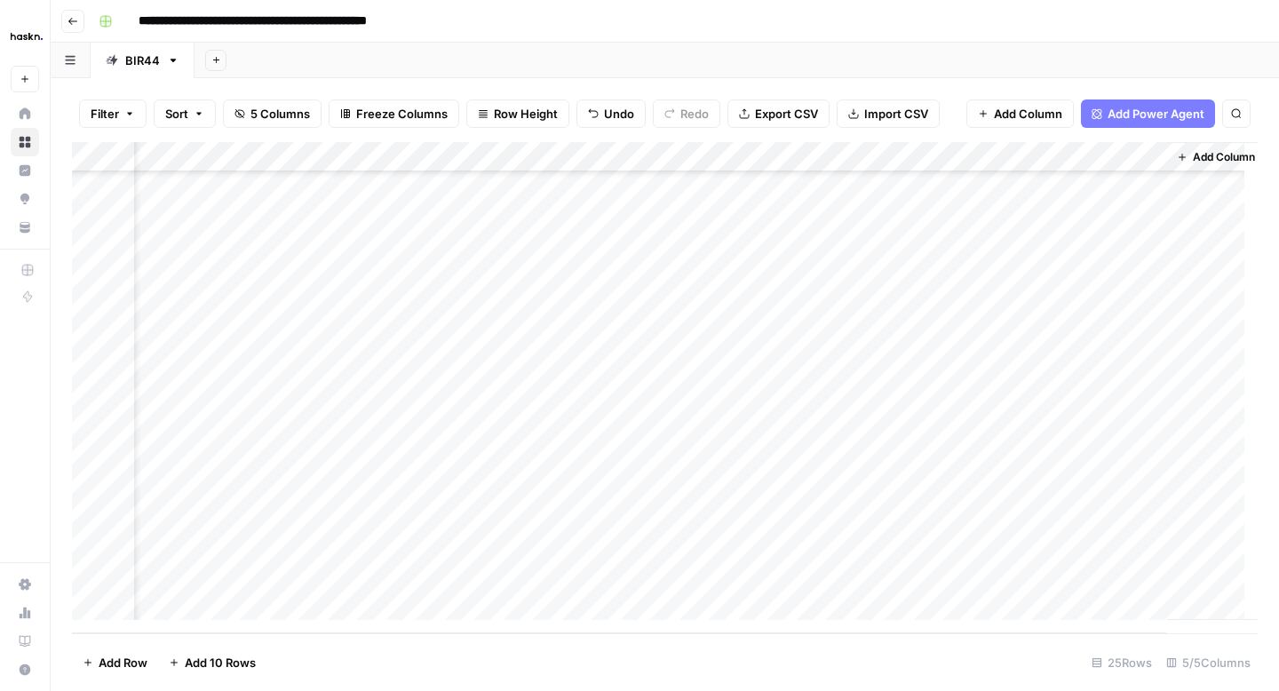
click at [1099, 547] on div "Add Column" at bounding box center [665, 387] width 1186 height 491
click at [1150, 544] on div "Add Column" at bounding box center [665, 387] width 1186 height 491
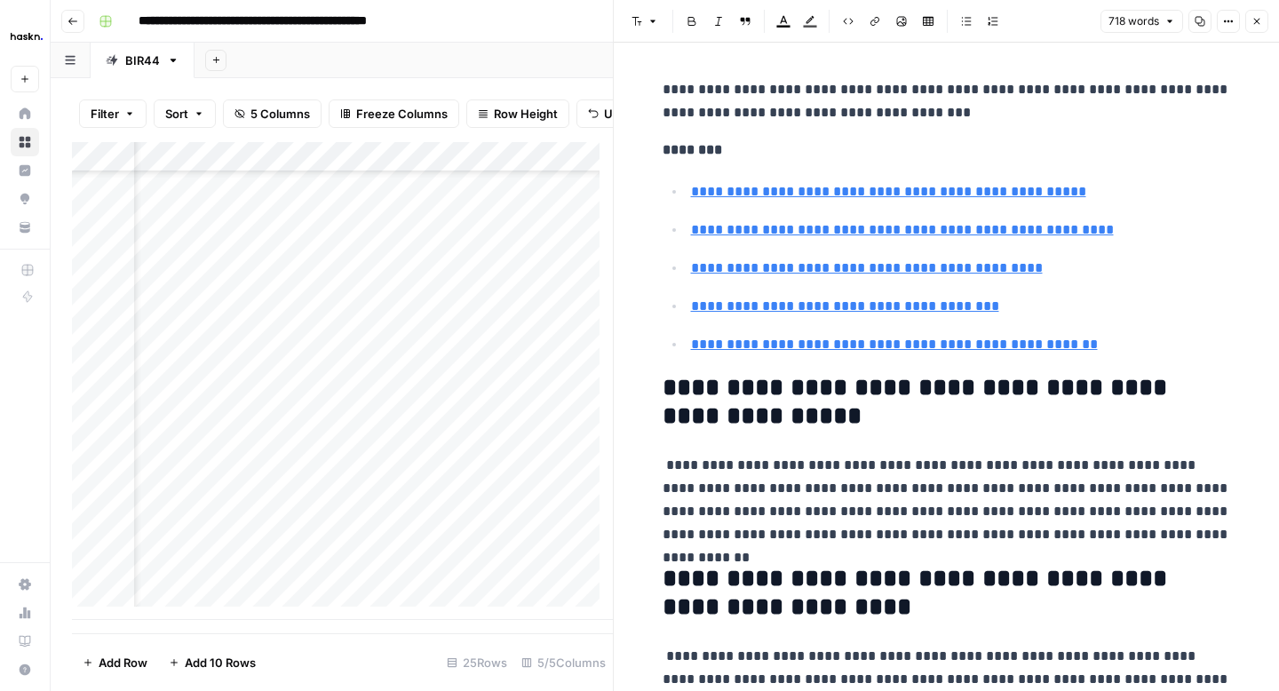
click at [529, 578] on div "Add Column" at bounding box center [342, 381] width 541 height 478
click at [1254, 22] on icon "button" at bounding box center [1257, 21] width 11 height 11
